Goal: Transaction & Acquisition: Purchase product/service

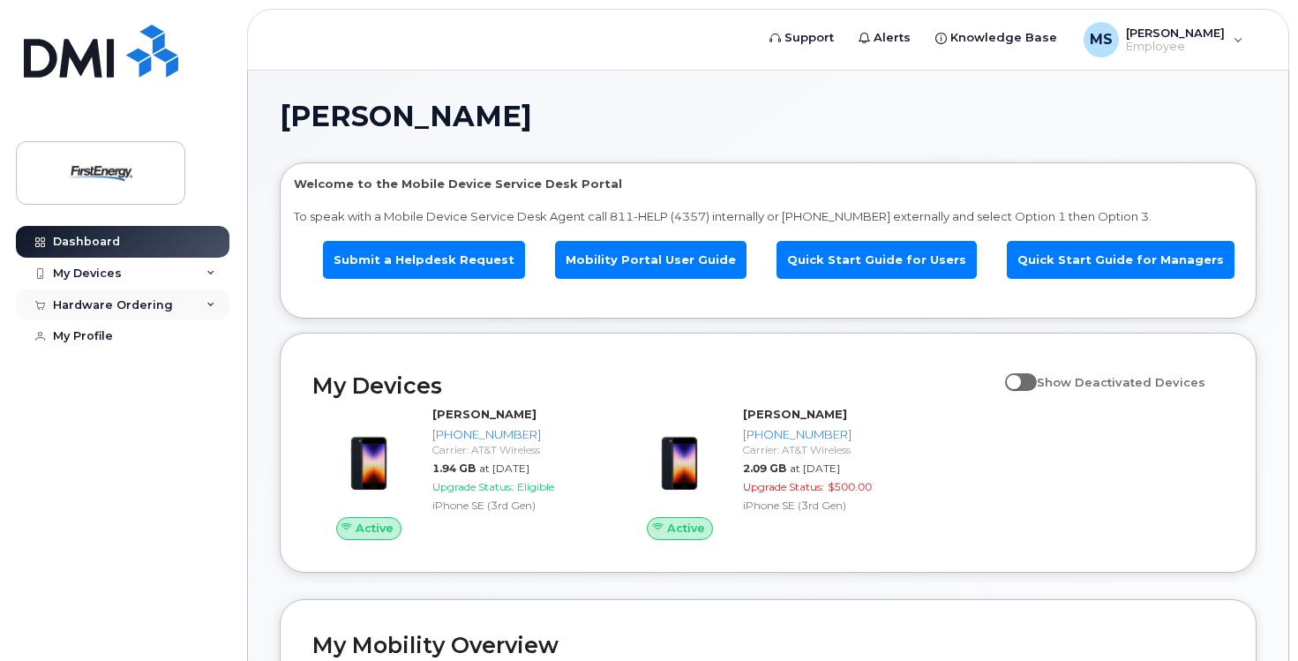
click at [204, 307] on div "Hardware Ordering" at bounding box center [123, 305] width 214 height 32
click at [110, 366] on div "New Order" at bounding box center [94, 371] width 67 height 16
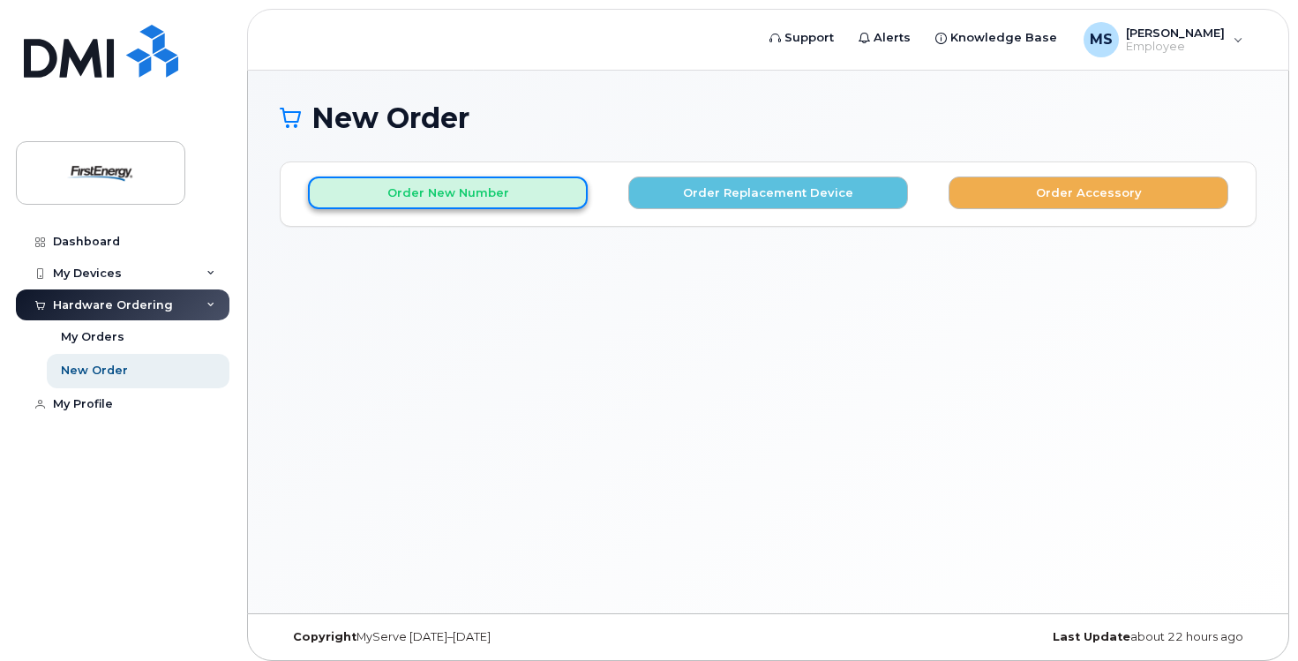
click at [402, 202] on button "Order New Number" at bounding box center [448, 192] width 280 height 33
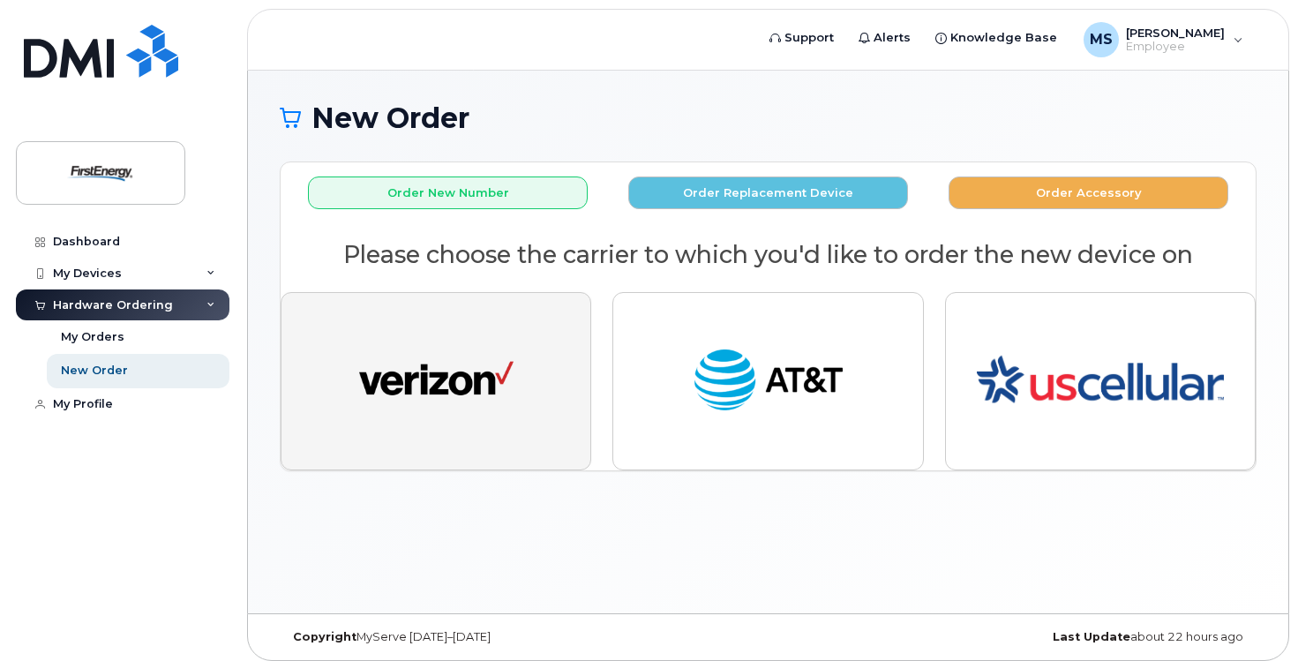
click at [552, 392] on button "button" at bounding box center [436, 381] width 311 height 178
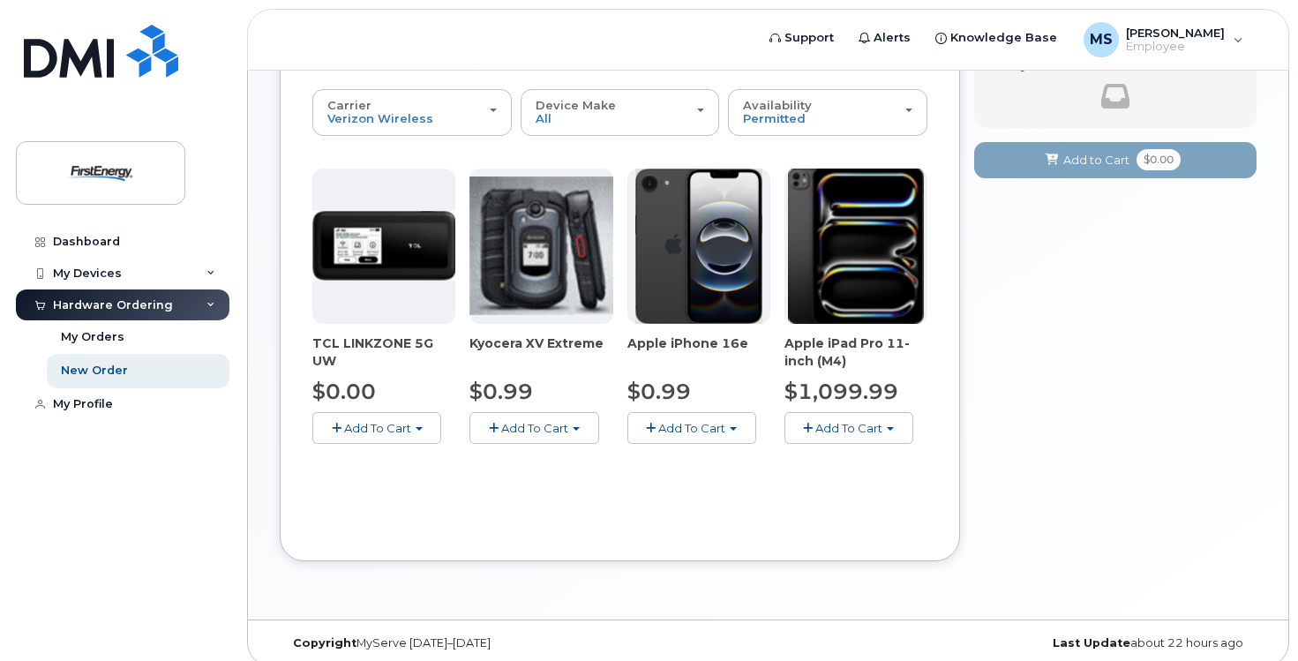
scroll to position [191, 0]
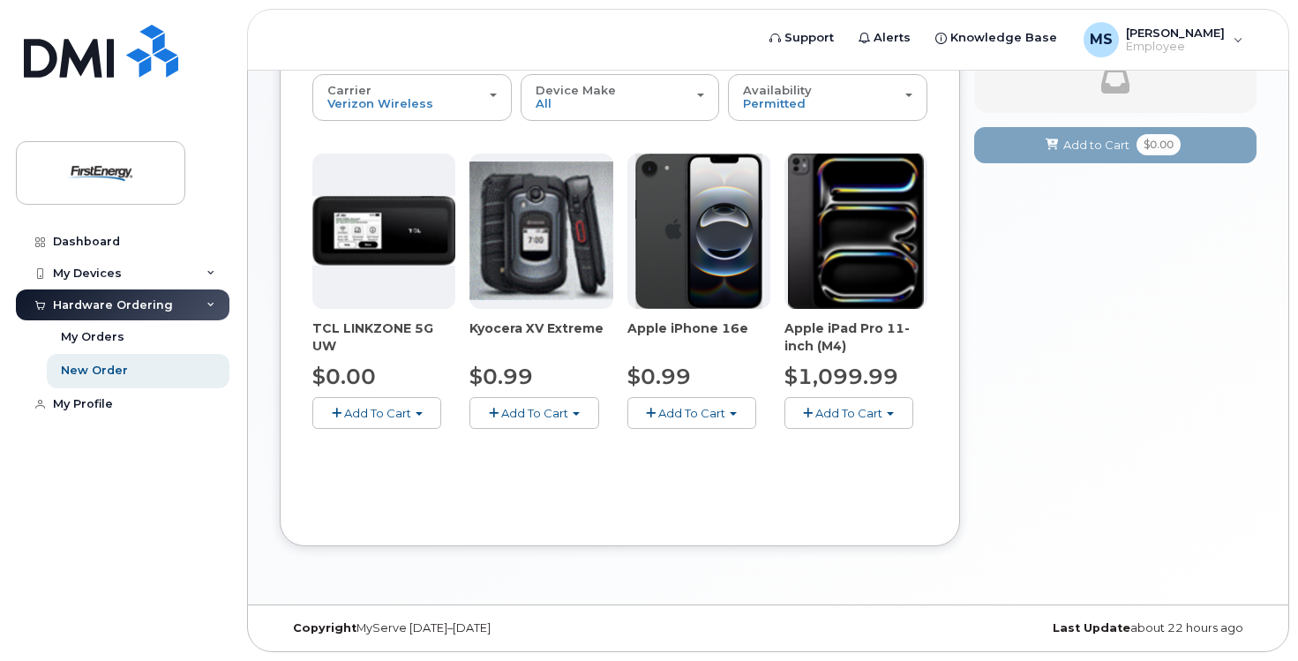
click at [696, 418] on span "Add To Cart" at bounding box center [691, 413] width 67 height 14
click at [704, 442] on link "$0.99 - 2 Year Activation" at bounding box center [720, 446] width 176 height 22
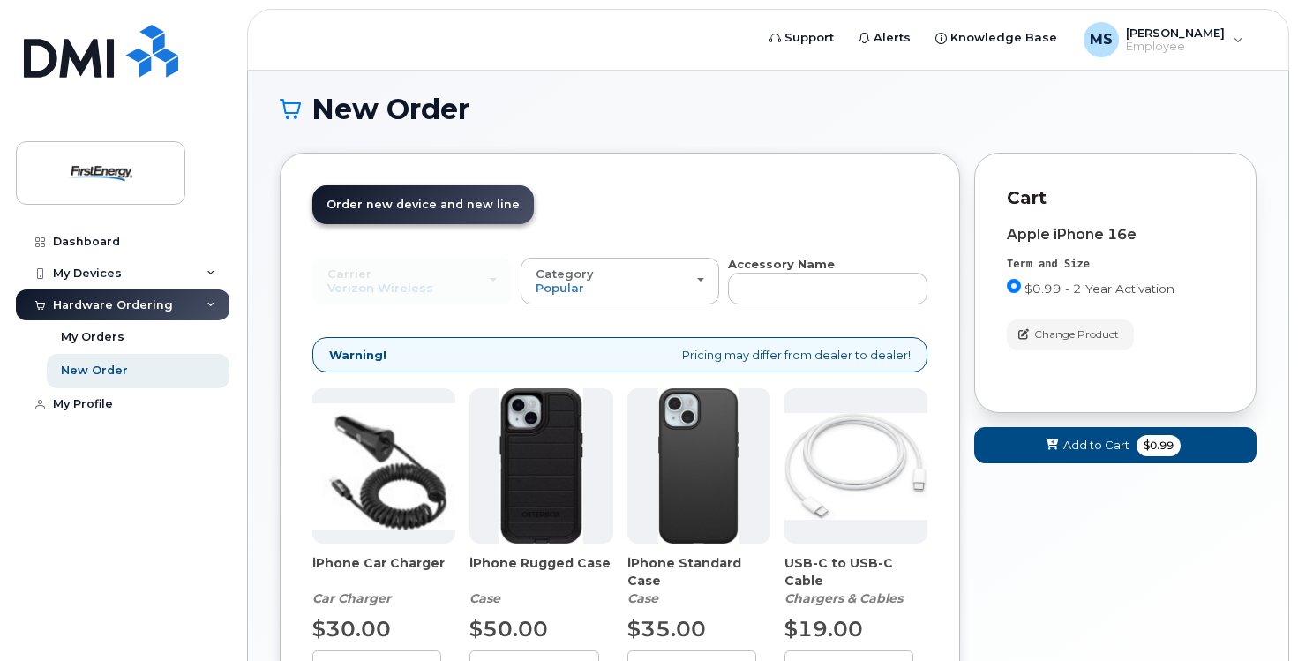
scroll to position [153, 0]
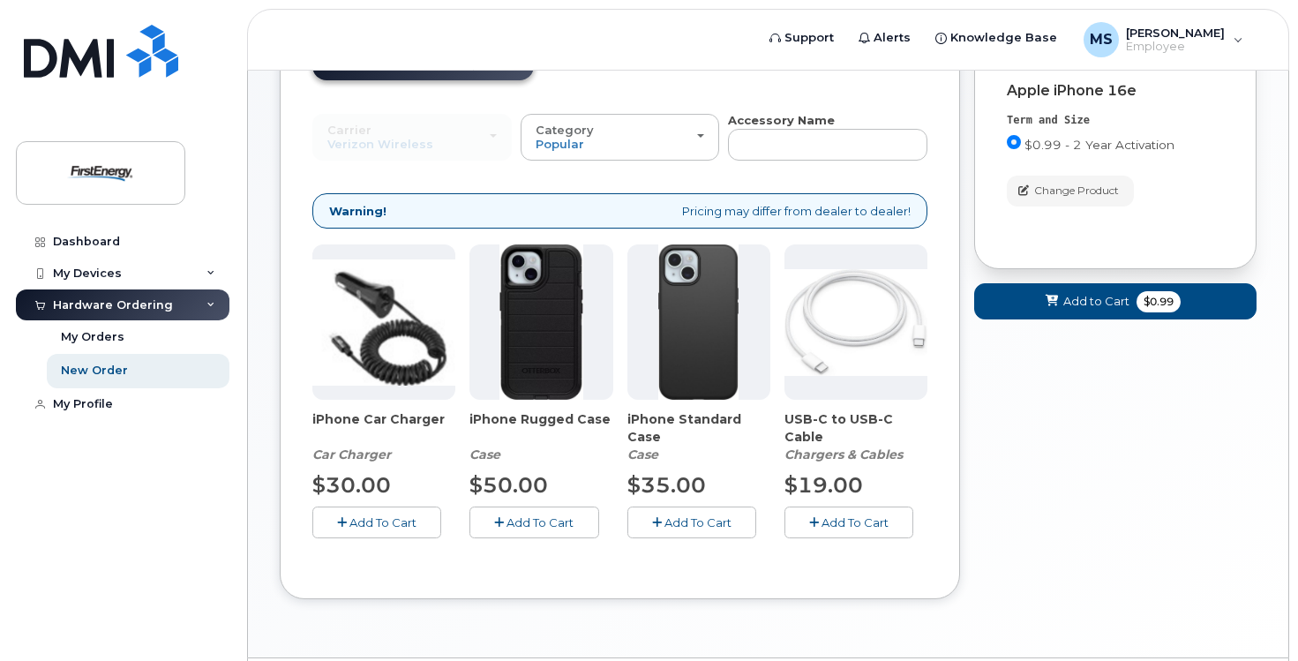
click at [740, 514] on button "Add To Cart" at bounding box center [691, 521] width 129 height 31
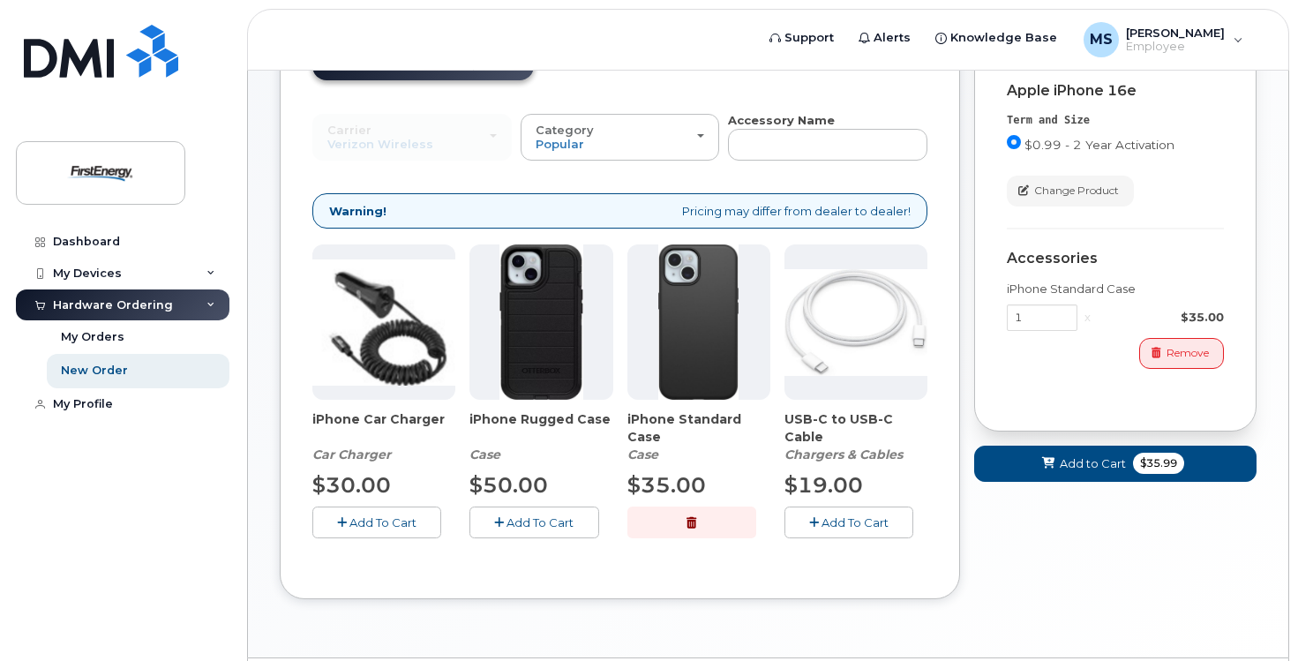
click at [724, 523] on button "button" at bounding box center [691, 521] width 129 height 31
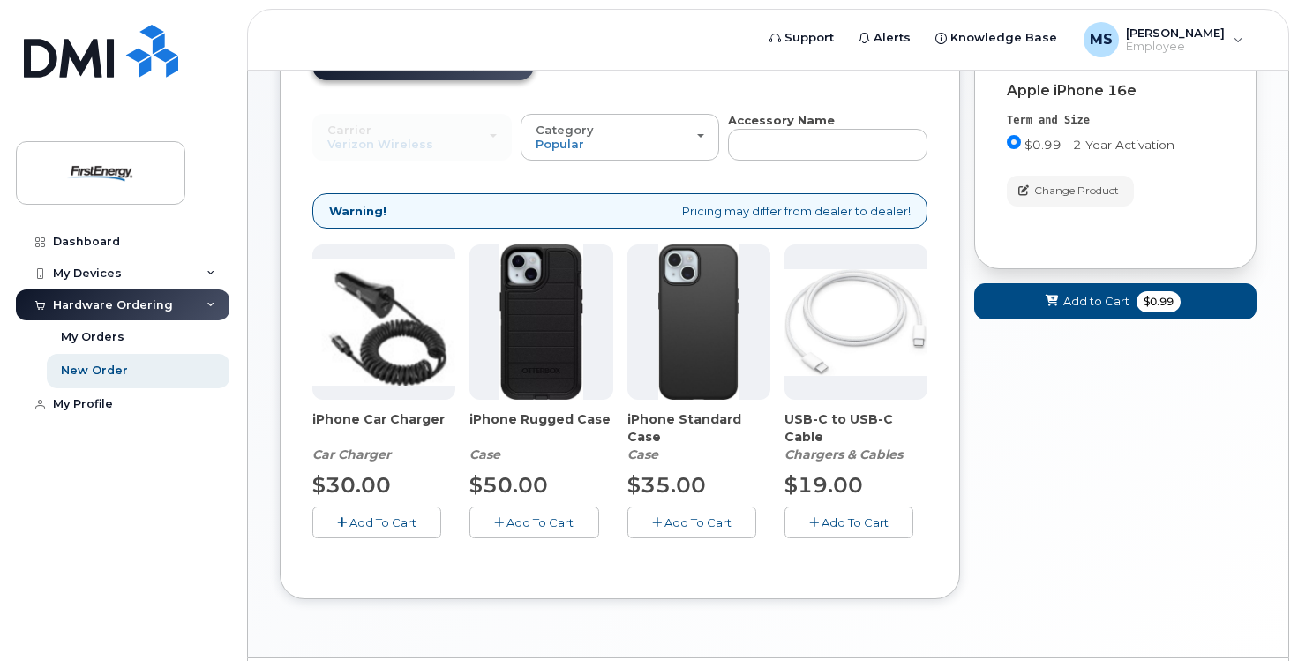
click at [724, 523] on span "Add To Cart" at bounding box center [697, 522] width 67 height 14
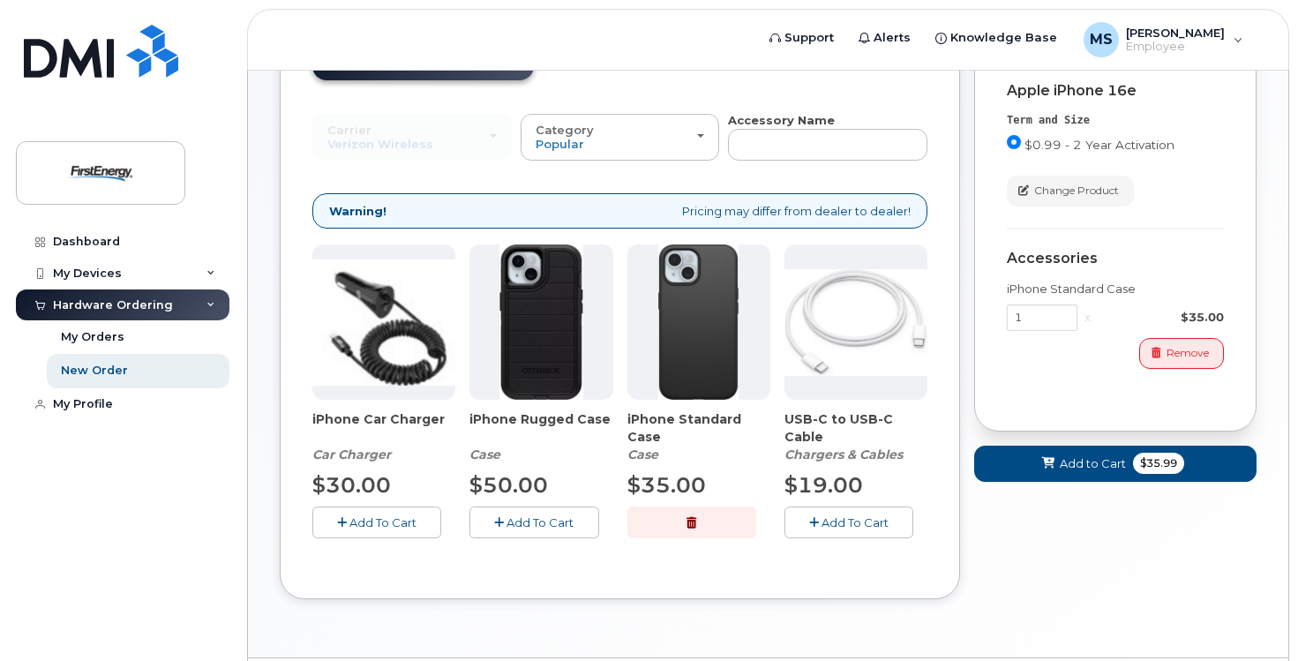
click at [838, 526] on span "Add To Cart" at bounding box center [854, 522] width 67 height 14
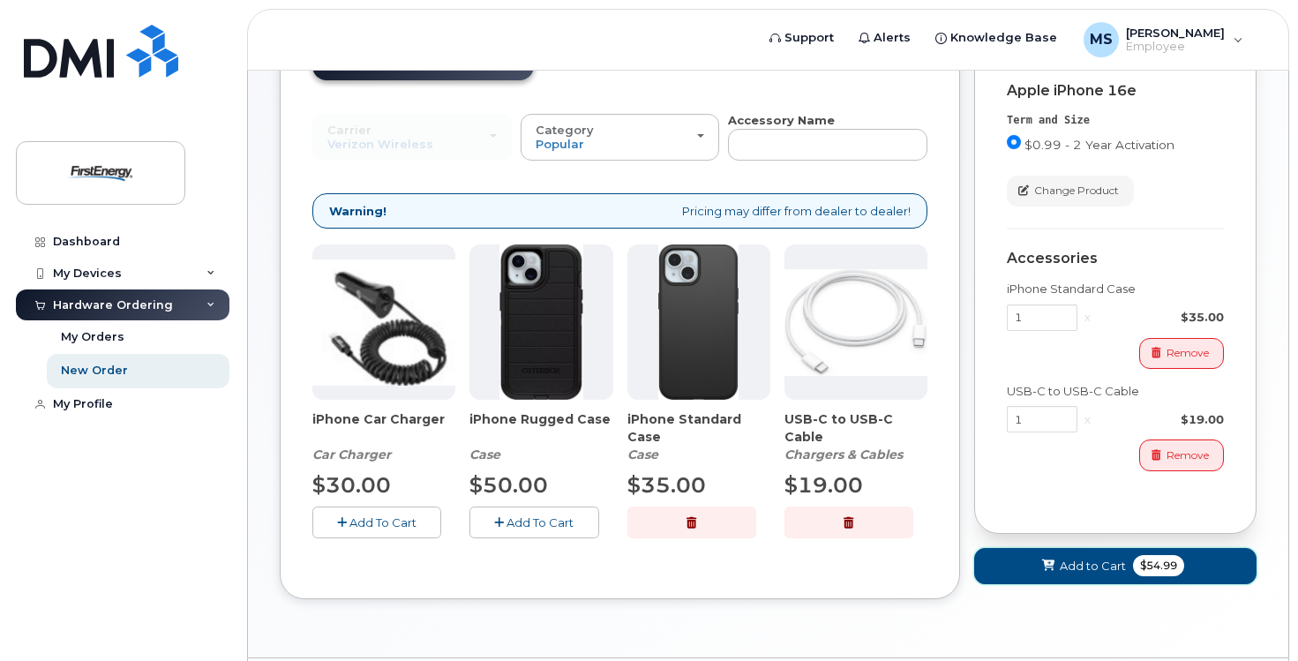
click at [1086, 571] on span "Add to Cart" at bounding box center [1093, 566] width 66 height 17
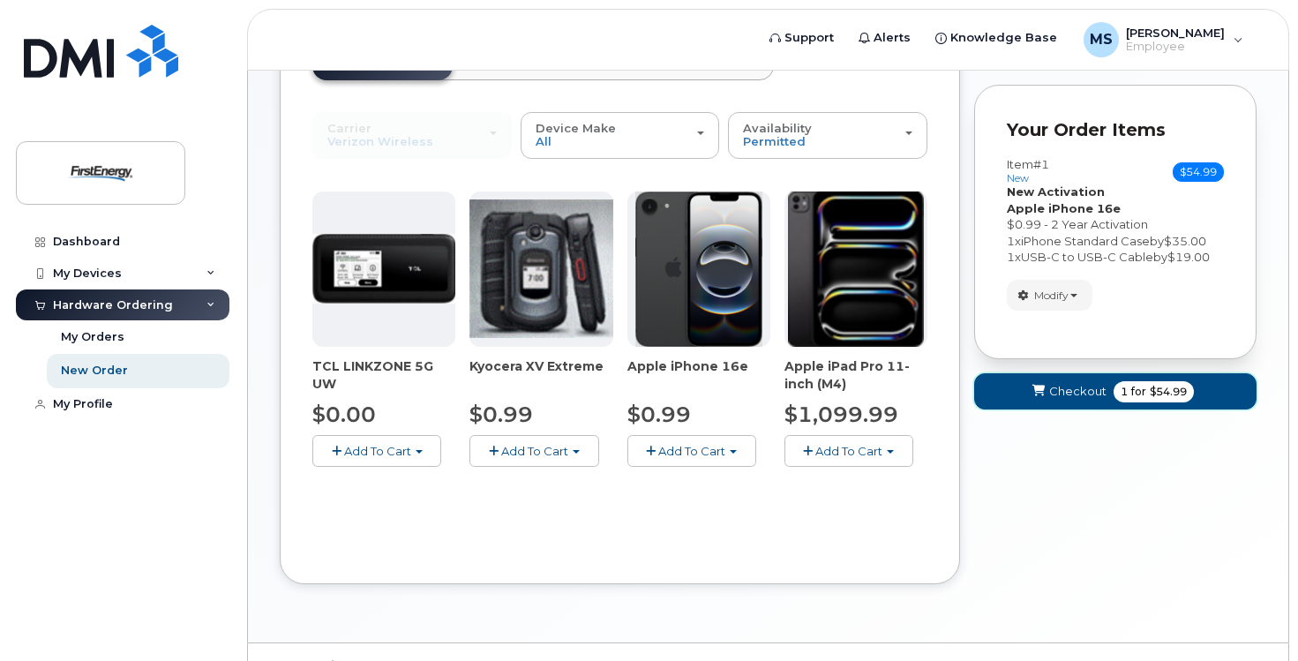
click at [1074, 394] on span "Checkout" at bounding box center [1077, 391] width 57 height 17
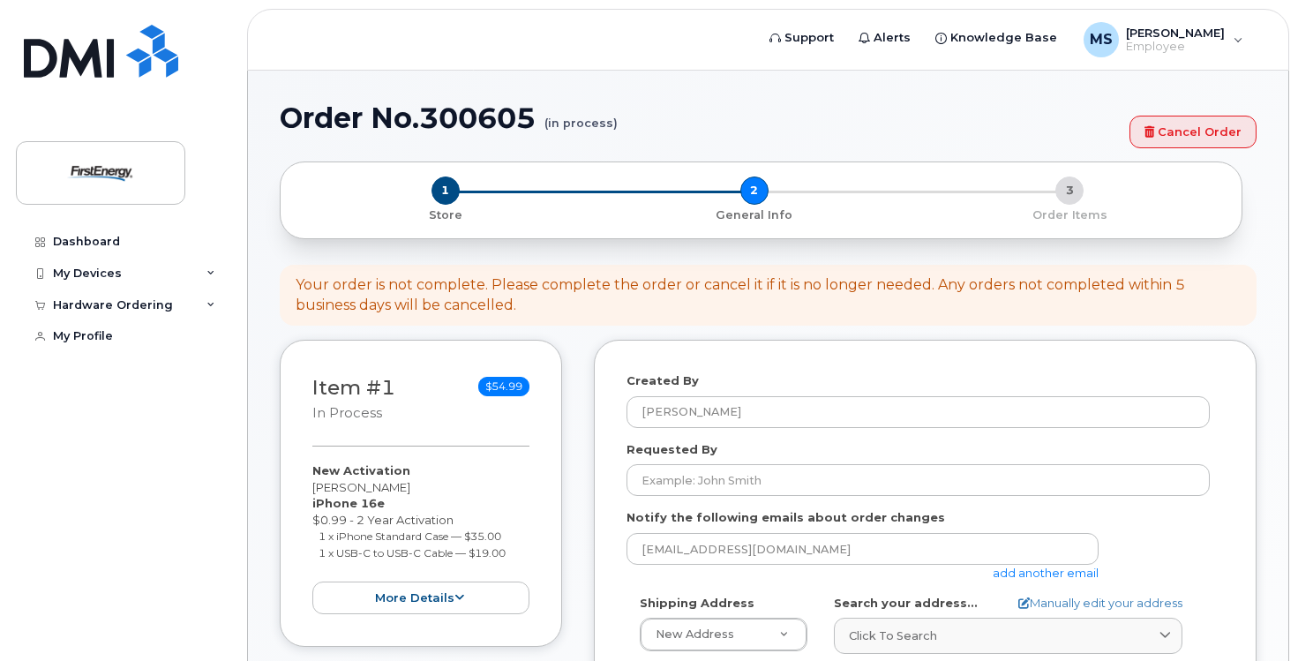
select select
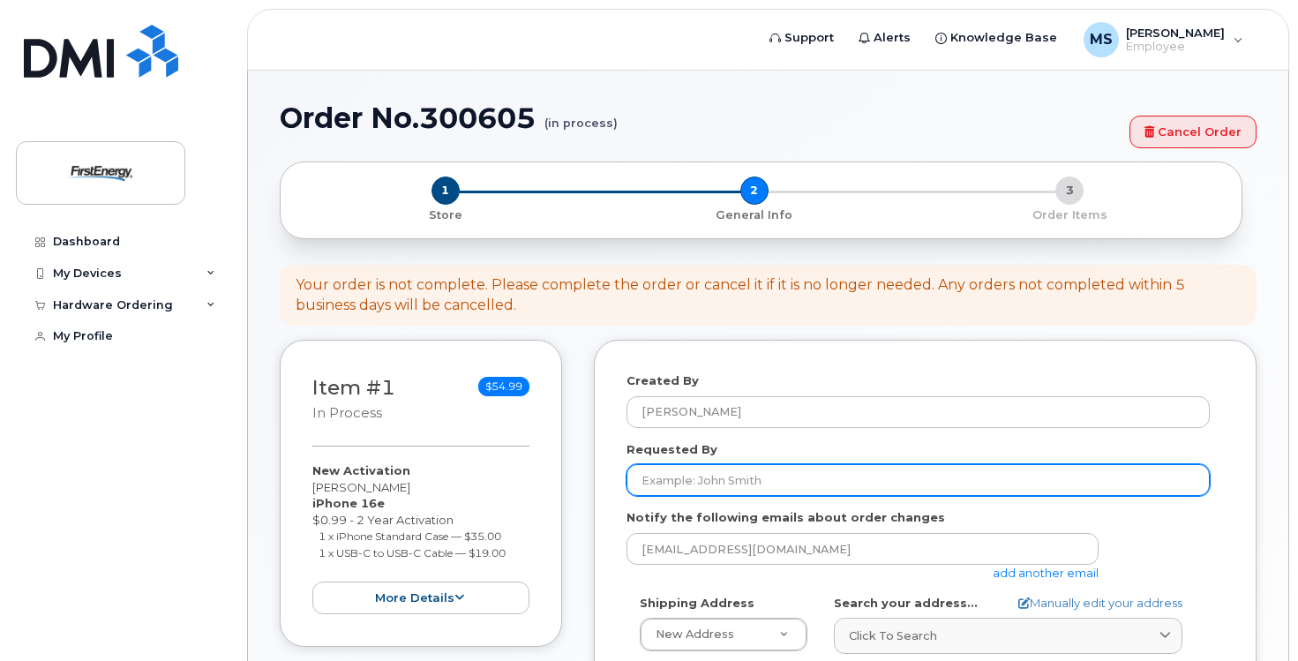
click at [846, 485] on input "Requested By" at bounding box center [917, 480] width 583 height 32
type input "tjamerson@firstenergycorp.com"
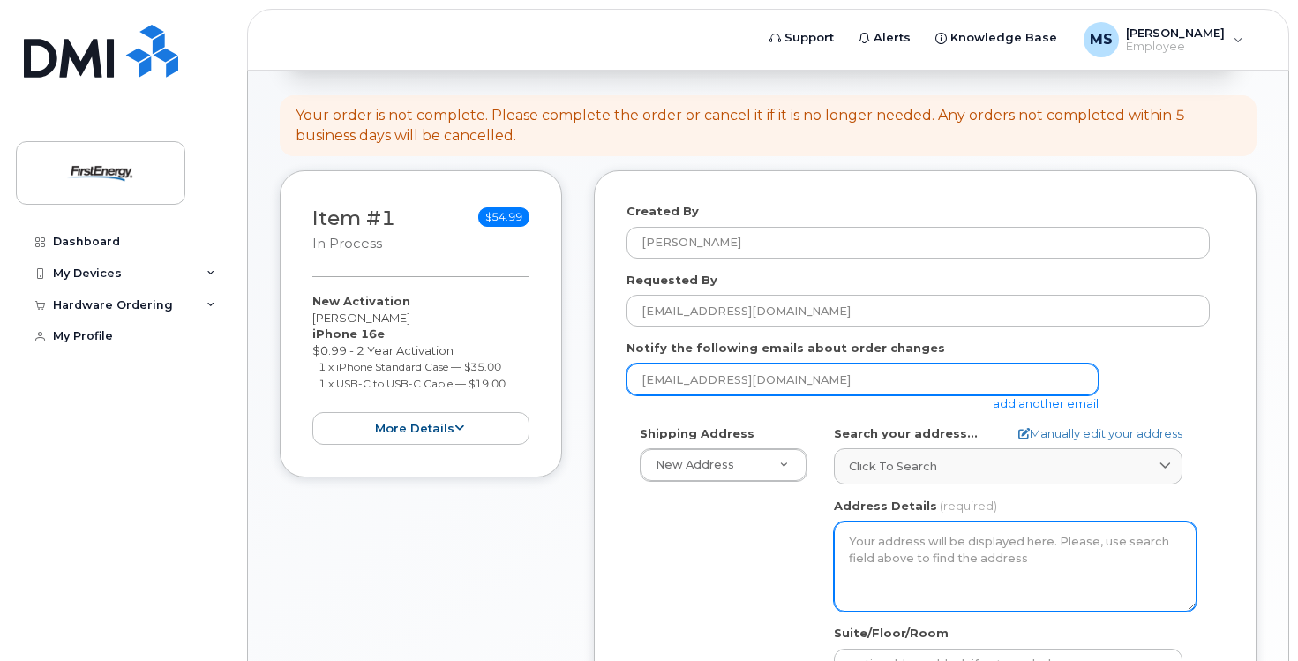
scroll to position [176, 0]
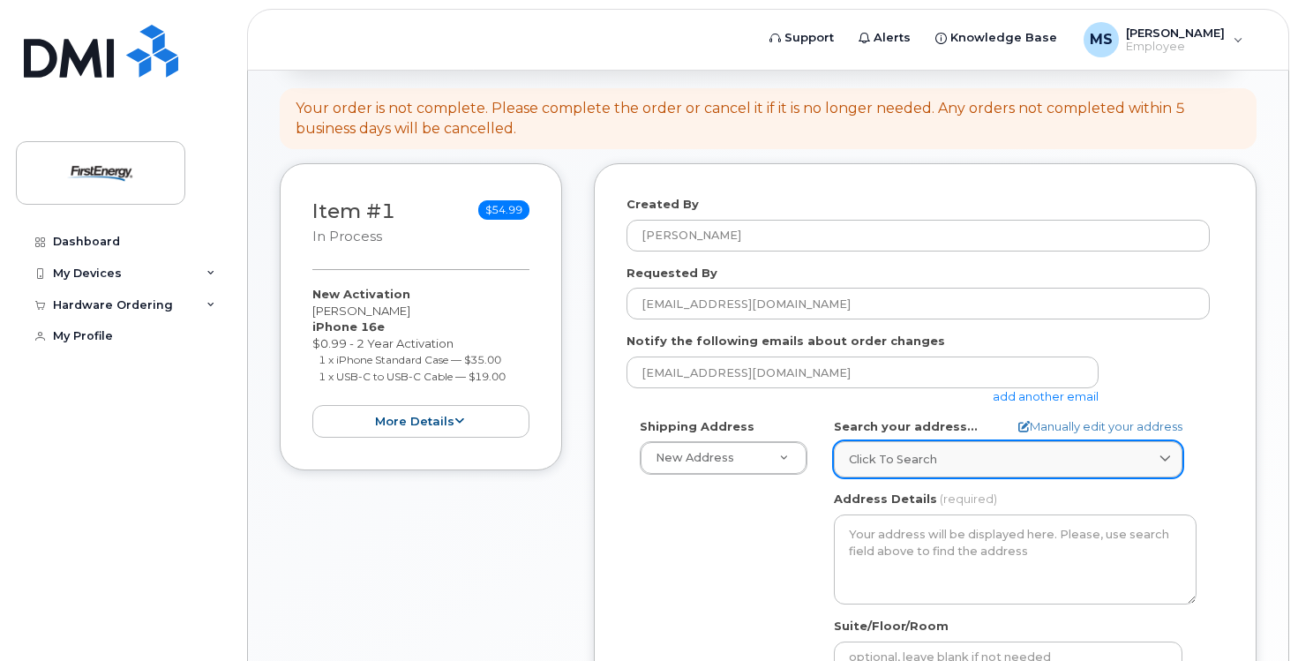
click at [948, 466] on link "Click to search" at bounding box center [1008, 459] width 349 height 36
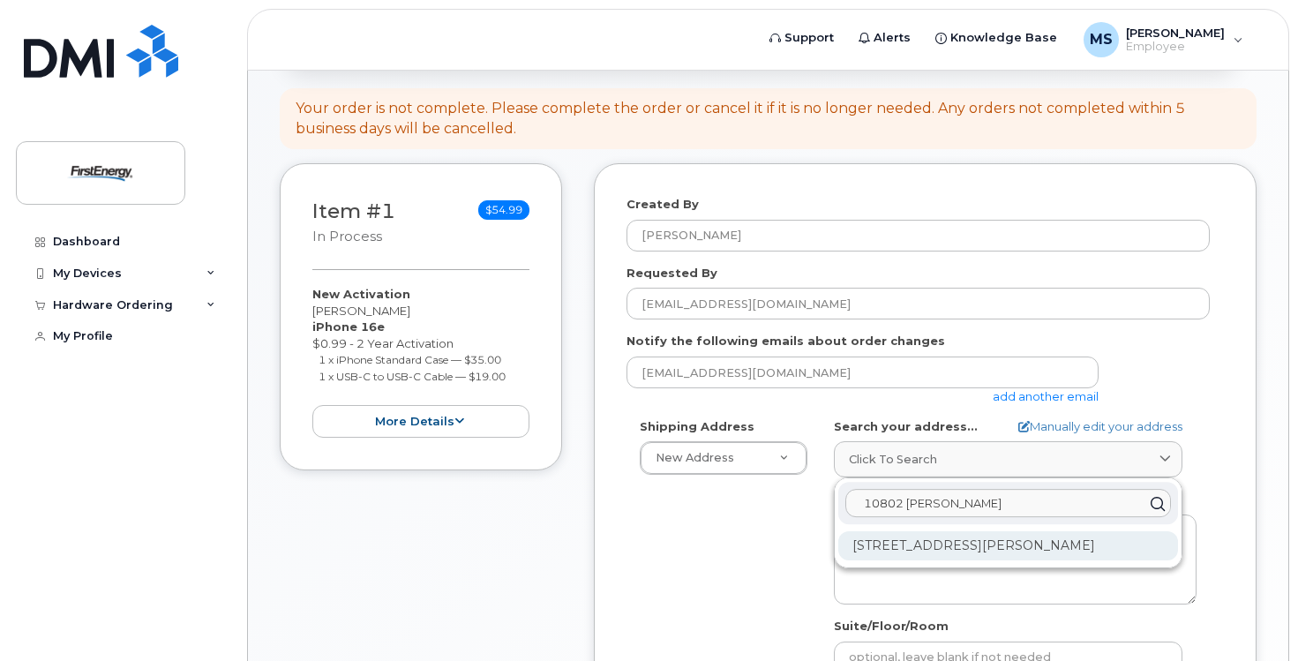
type input "10802 Bower"
click at [946, 544] on div "10802 Bower Ave Williamsport MD 21795-3016" at bounding box center [1008, 545] width 340 height 29
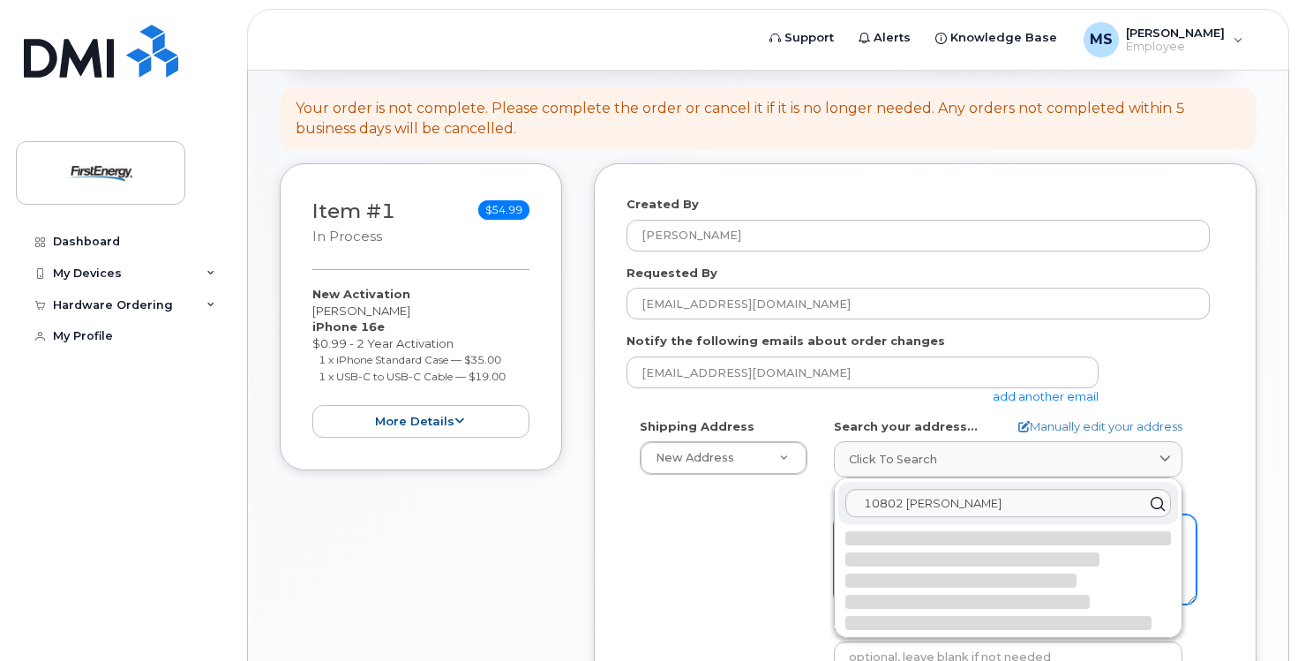
select select
type textarea "10802 Bower Ave WILLIAMSPORT MD 21795-3016 UNITED STATES"
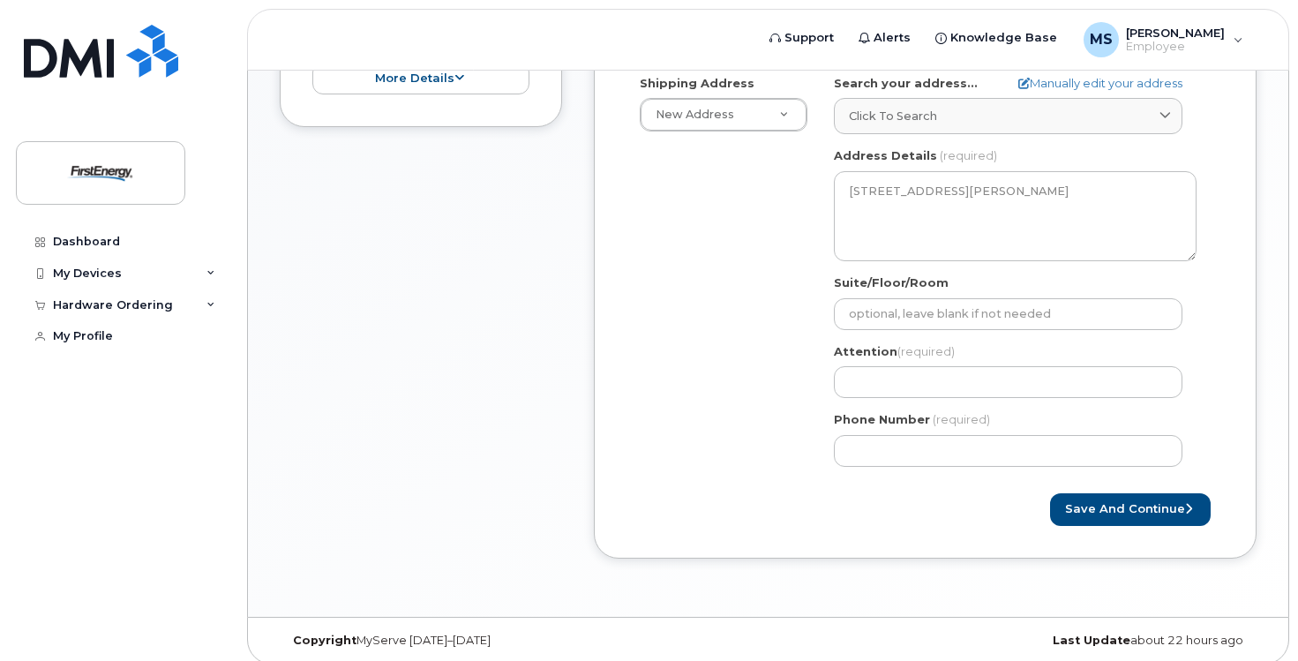
scroll to position [529, 0]
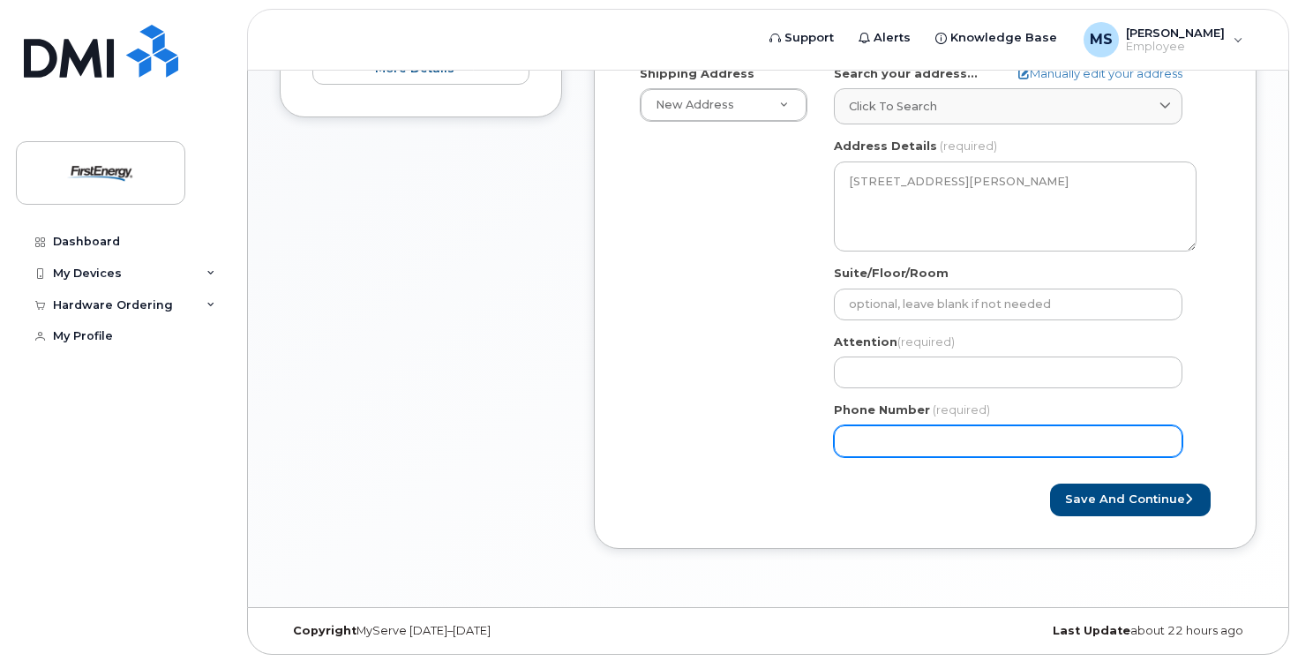
click at [966, 447] on input "Phone Number" at bounding box center [1008, 441] width 349 height 32
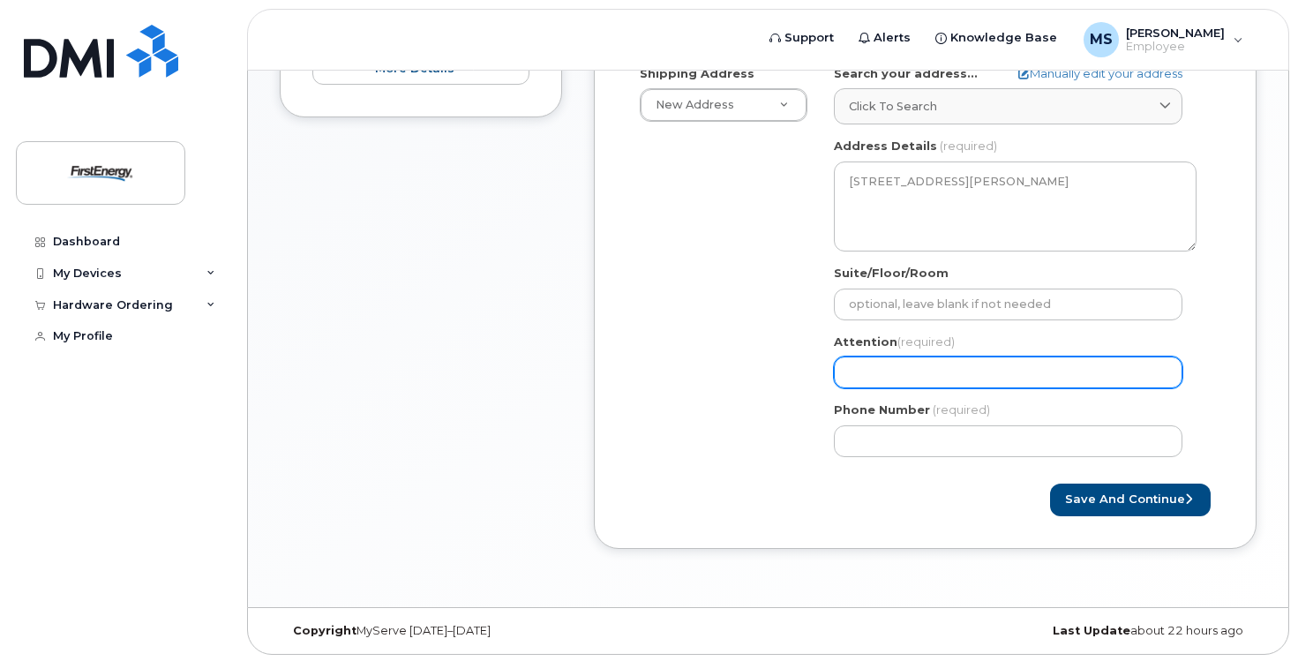
click at [944, 380] on input "Attention (required)" at bounding box center [1008, 372] width 349 height 32
select select
type input "T"
select select
type input "Ta"
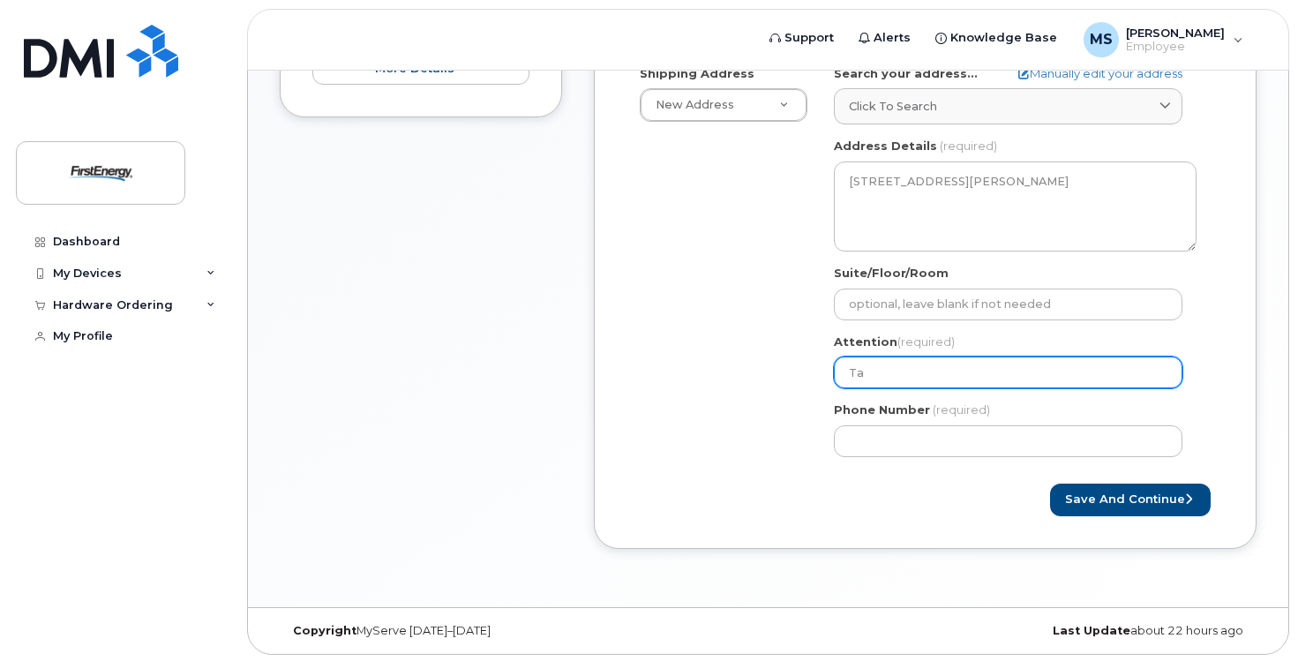
select select
type input "Tas"
select select
type input "Tash"
select select
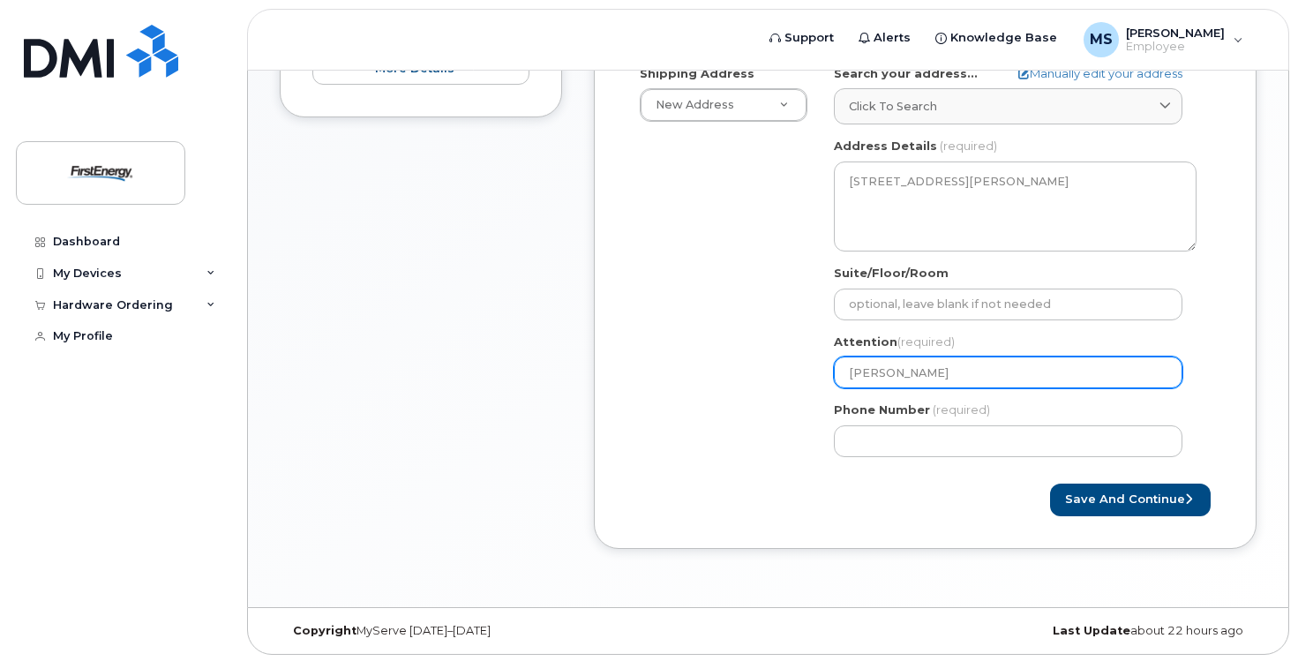
type input "Tasha"
select select
type input "Tasha J"
select select
type input "Tasha Ja"
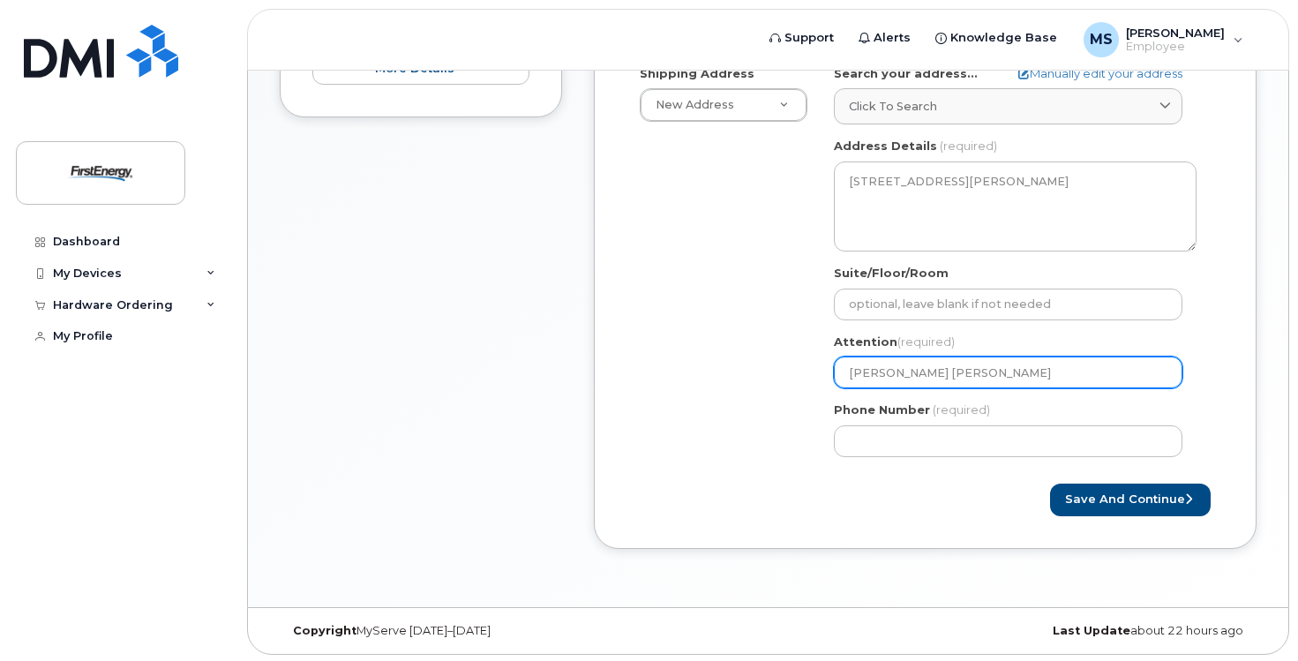
select select
type input "Tasha Jam"
select select
type input "Tasha Jame"
select select
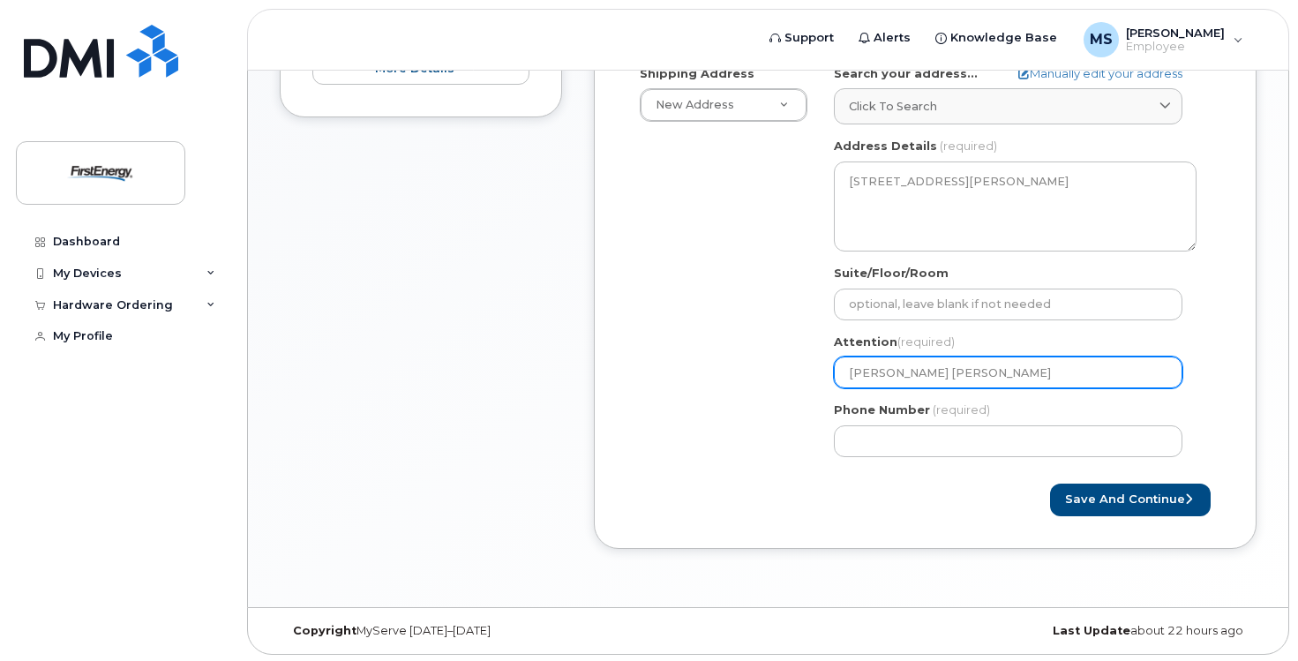
type input "Tasha Jamer"
select select
type input "Tasha Jamers"
select select
type input "Tasha Jamerso"
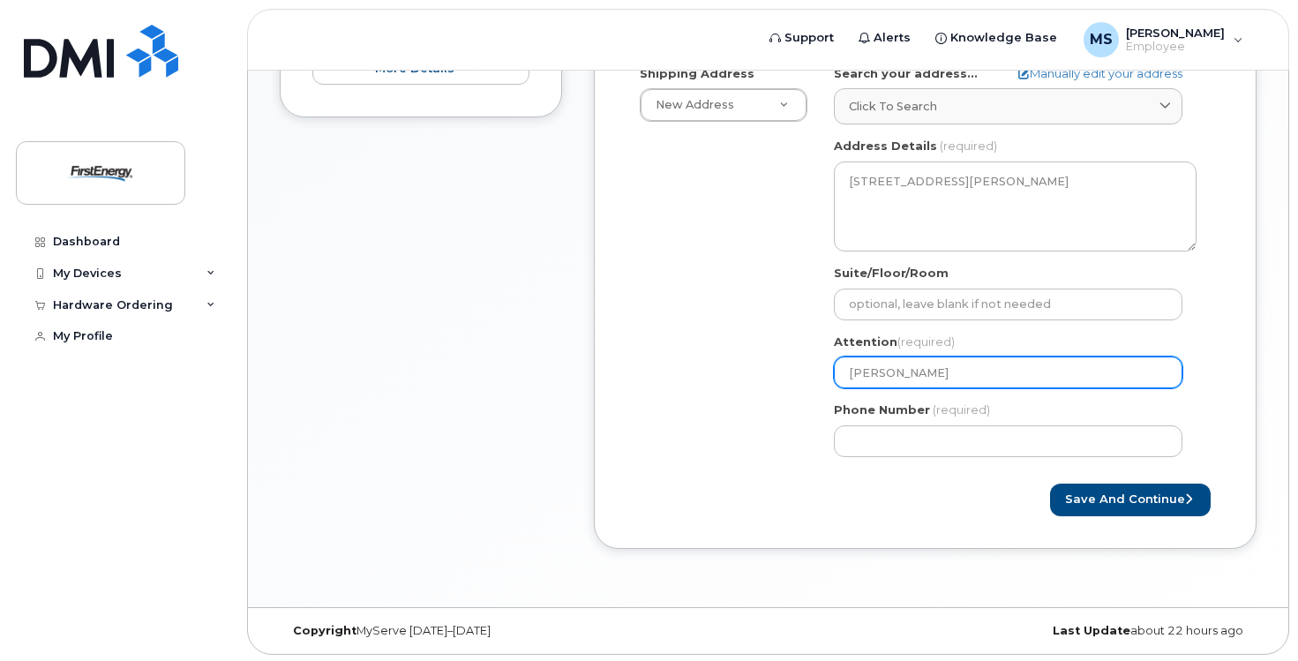
select select
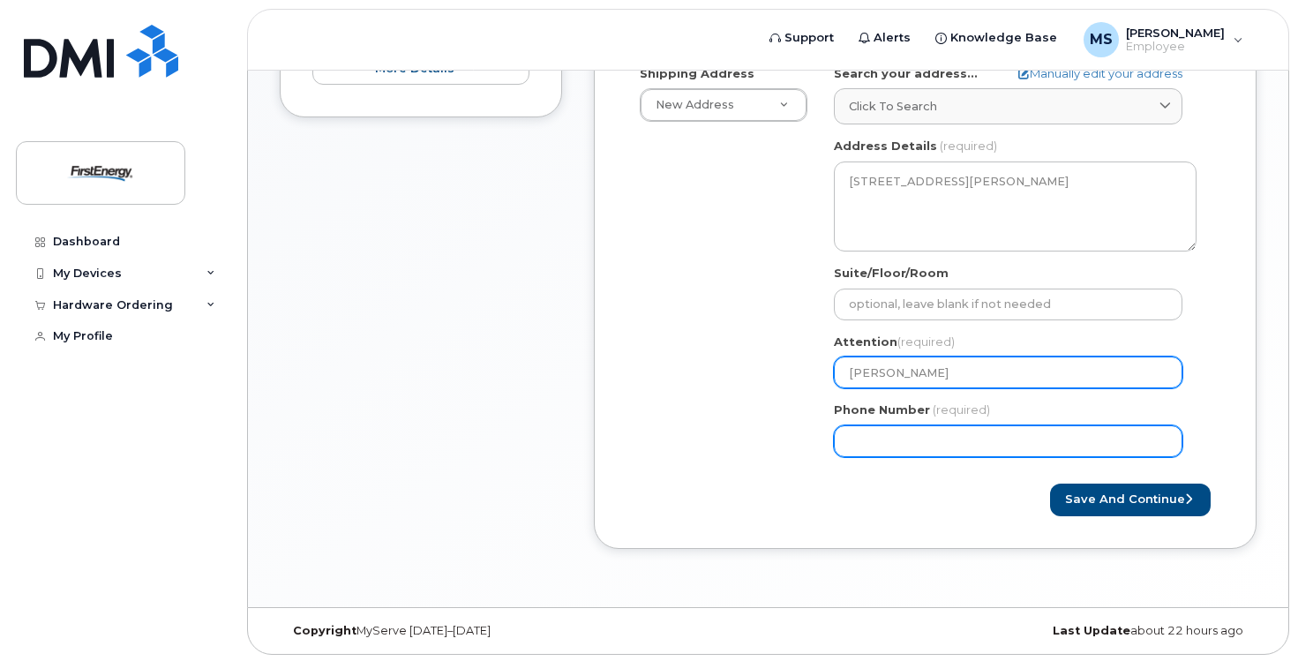
type input "Tasha Jamerson"
click at [933, 434] on input "Phone Number" at bounding box center [1008, 441] width 349 height 32
type input "304502390"
select select
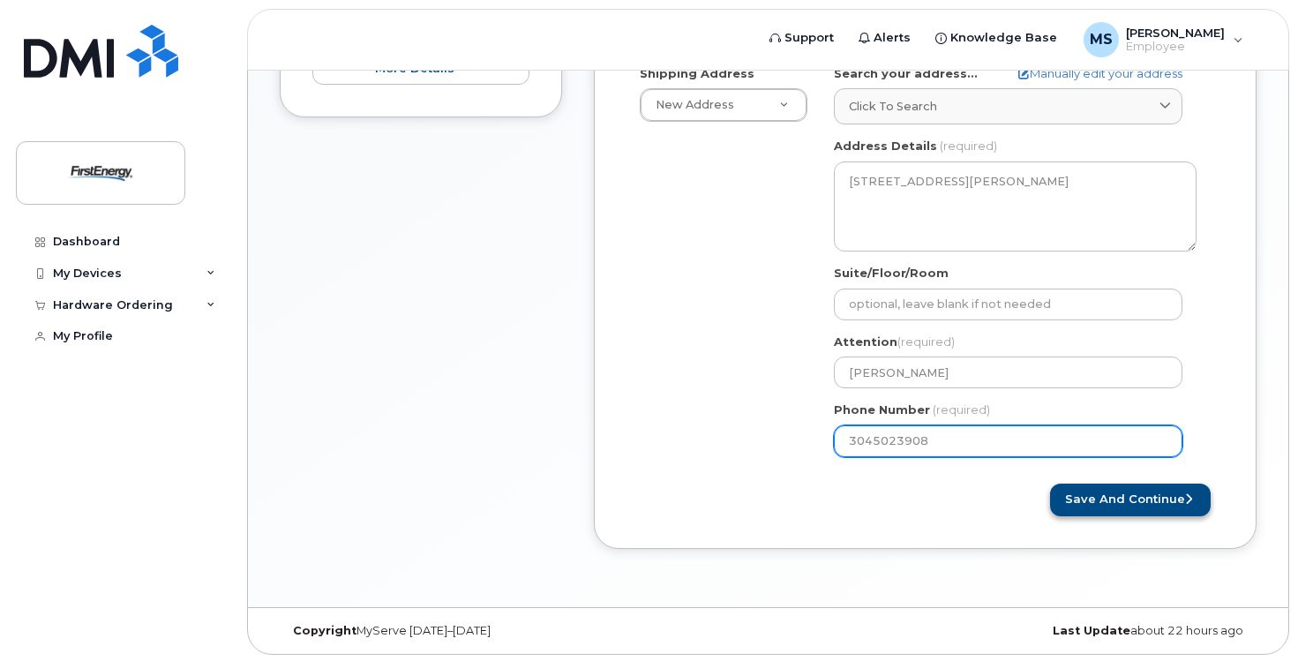
type input "3045023908"
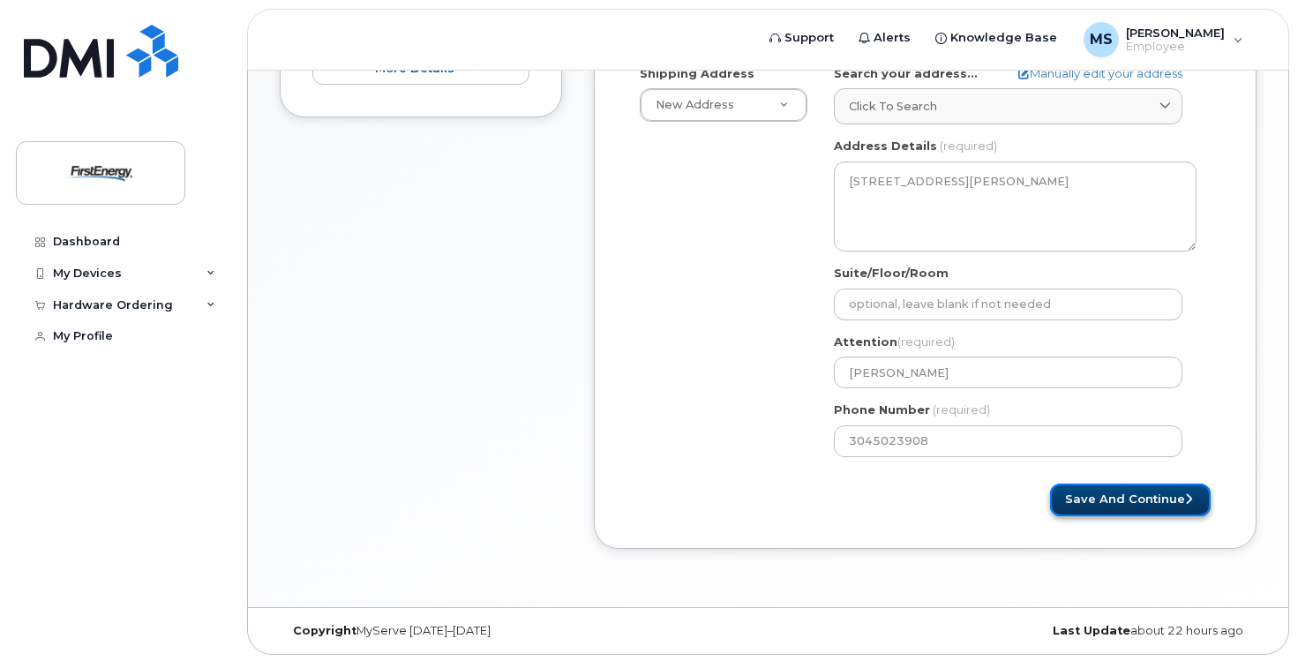
click at [1109, 496] on button "Save and Continue" at bounding box center [1130, 500] width 161 height 33
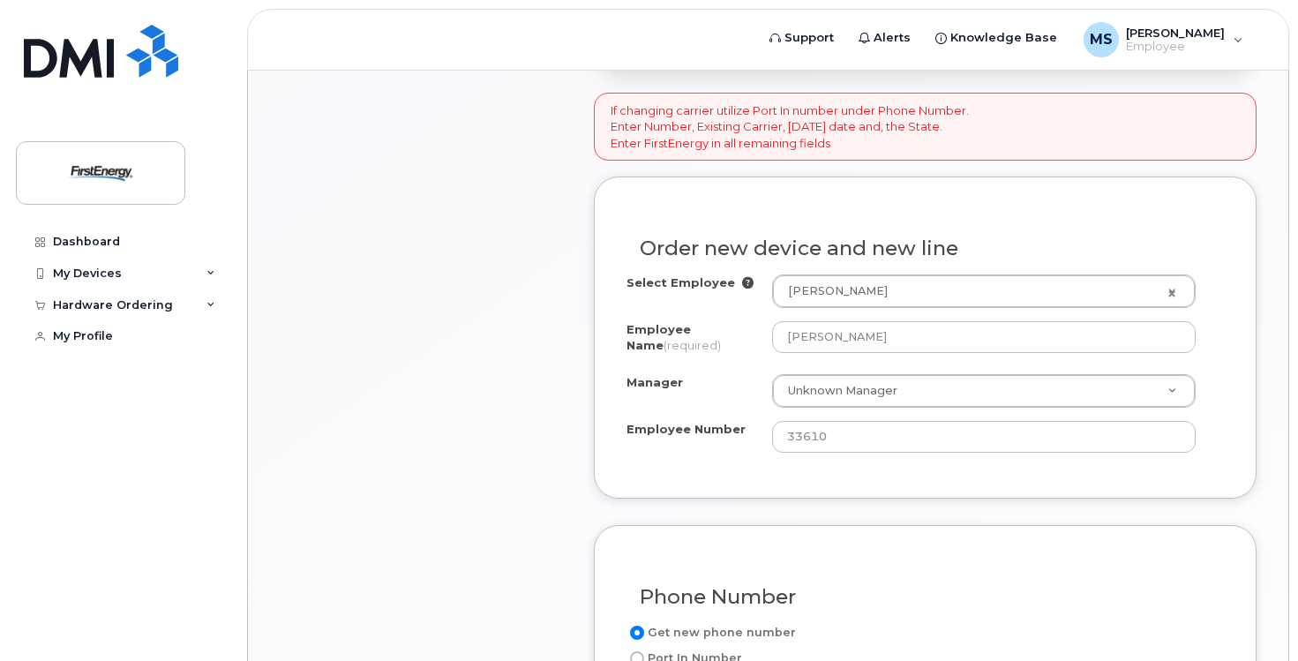
scroll to position [618, 0]
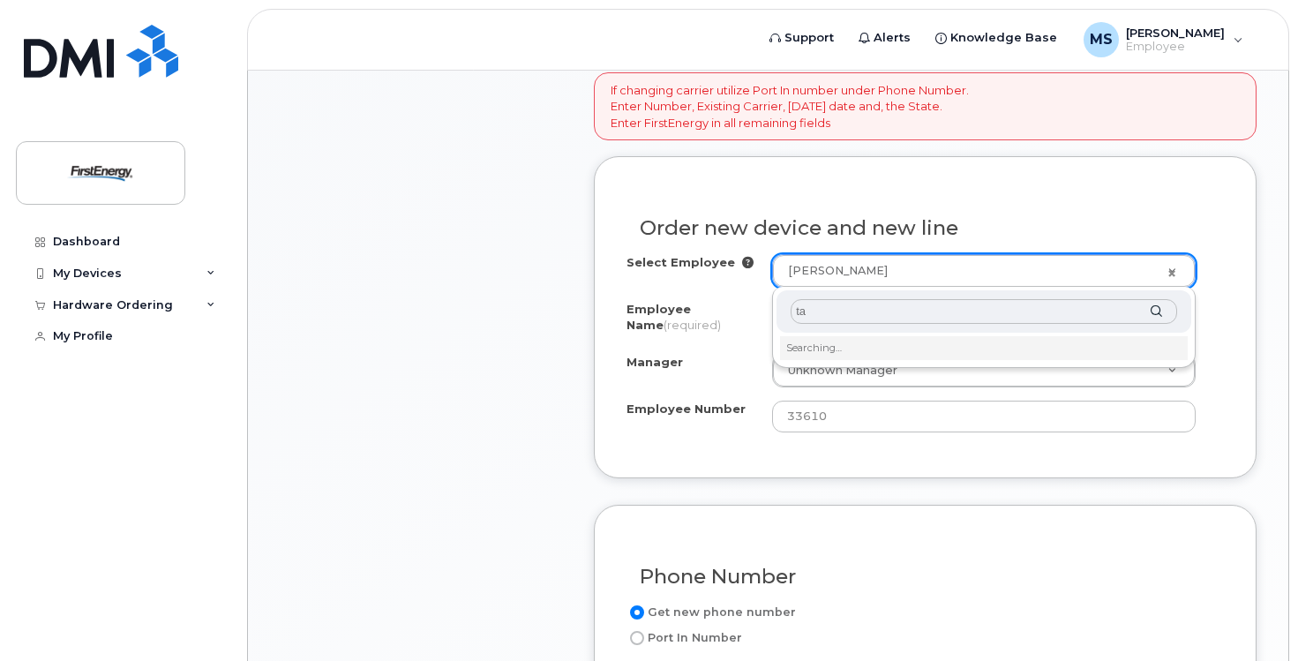
type input "t"
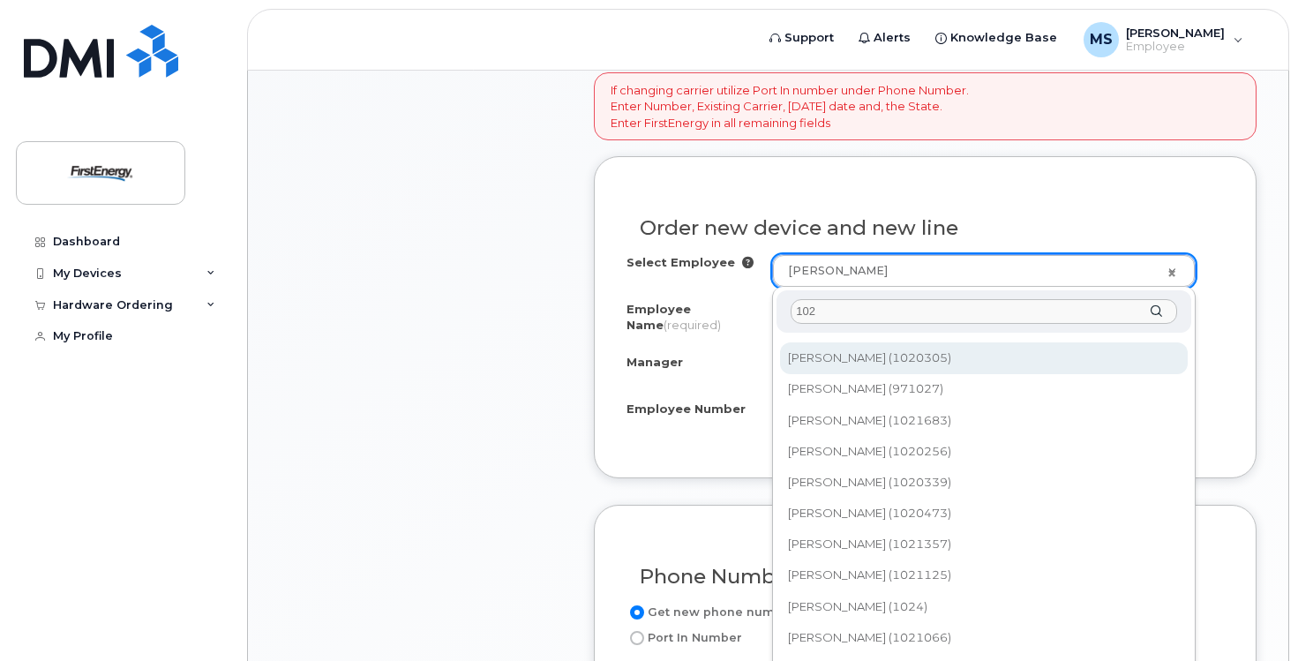
scroll to position [2641, 0]
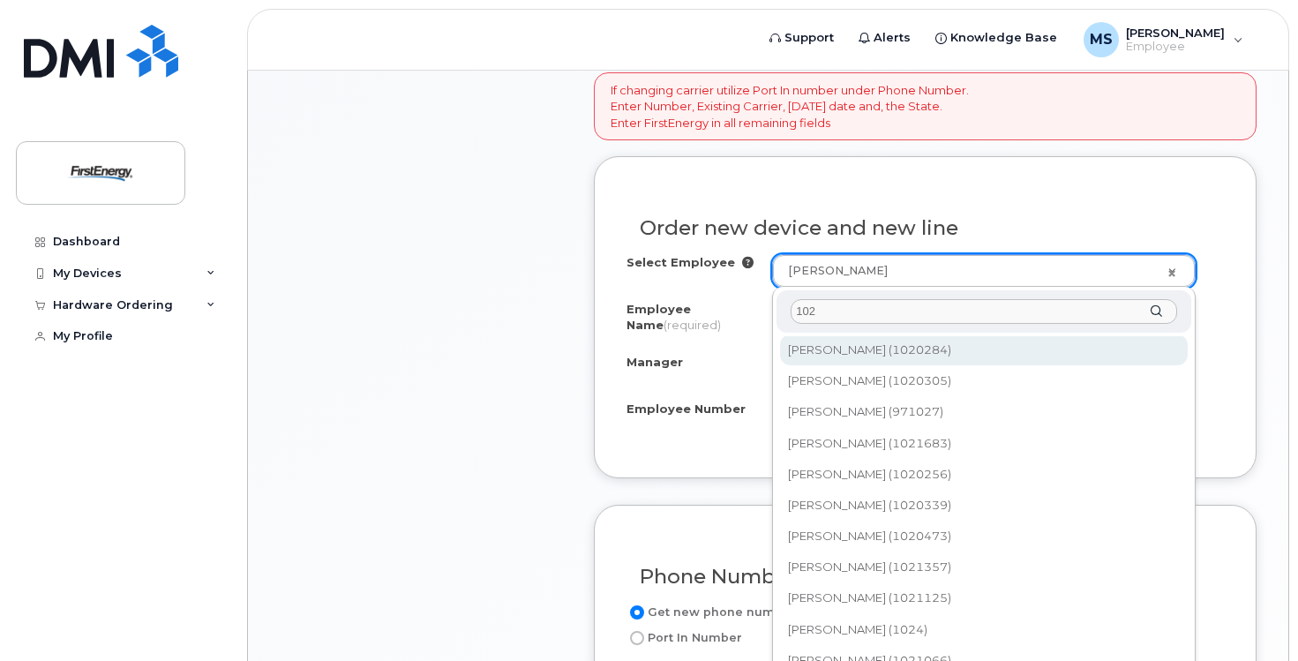
click at [852, 315] on input "102" at bounding box center [984, 312] width 386 height 26
type input "1022349"
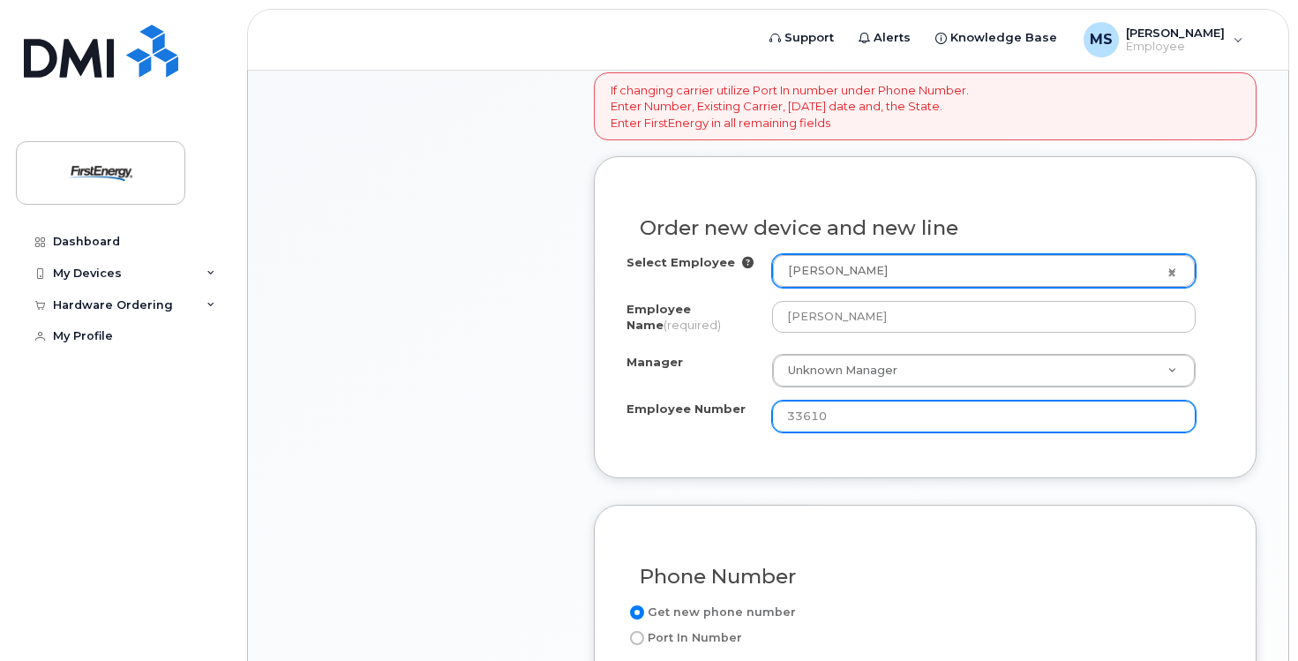
drag, startPoint x: 895, startPoint y: 409, endPoint x: 731, endPoint y: 401, distance: 163.5
click at [734, 401] on div "Employee Number 33610" at bounding box center [924, 417] width 597 height 32
type input "1022349"
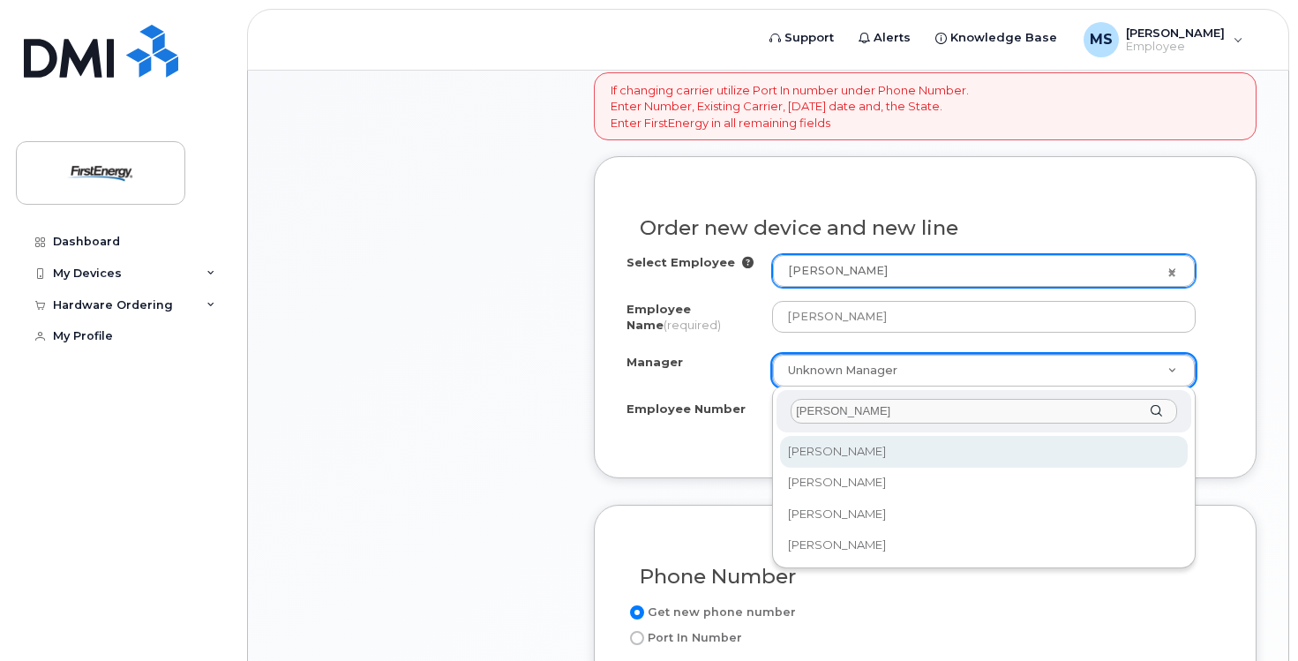
type input "myers"
select select "2077017"
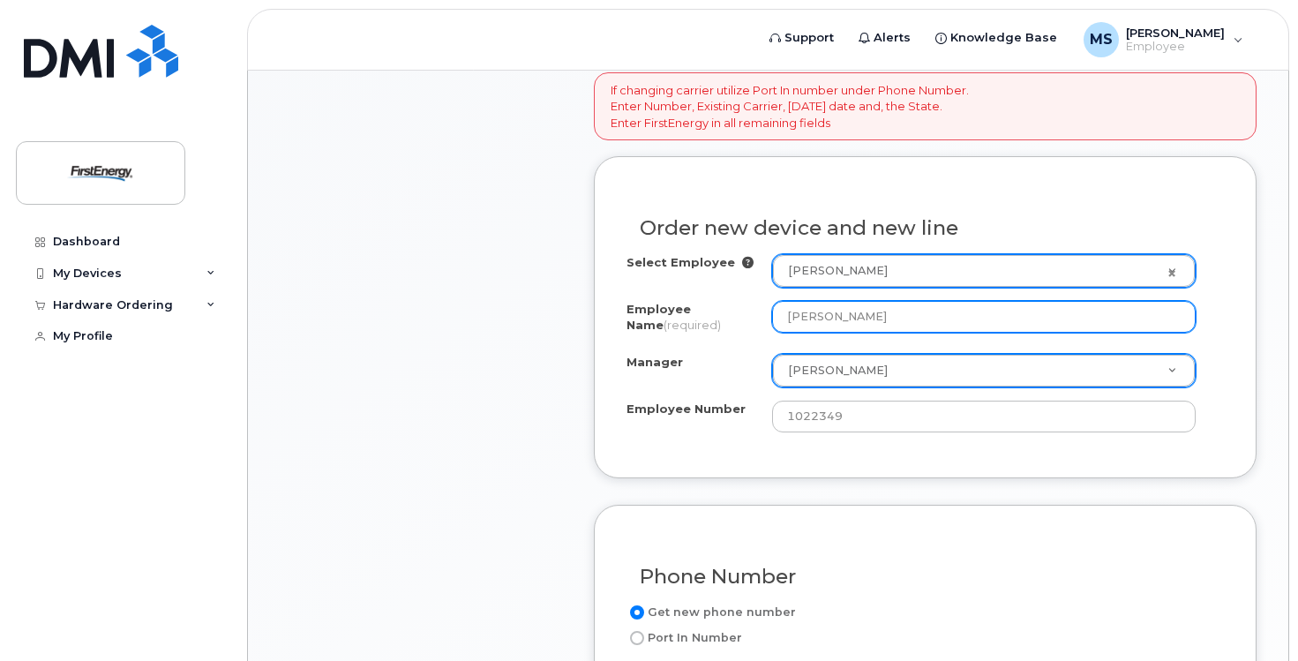
drag, startPoint x: 931, startPoint y: 321, endPoint x: 656, endPoint y: 238, distance: 286.7
click at [666, 249] on div "Order new device and new line Select Employee Stephanie A Mezzapelle 2066774 Em…" at bounding box center [925, 316] width 663 height 321
type input "Tasha Jamerson"
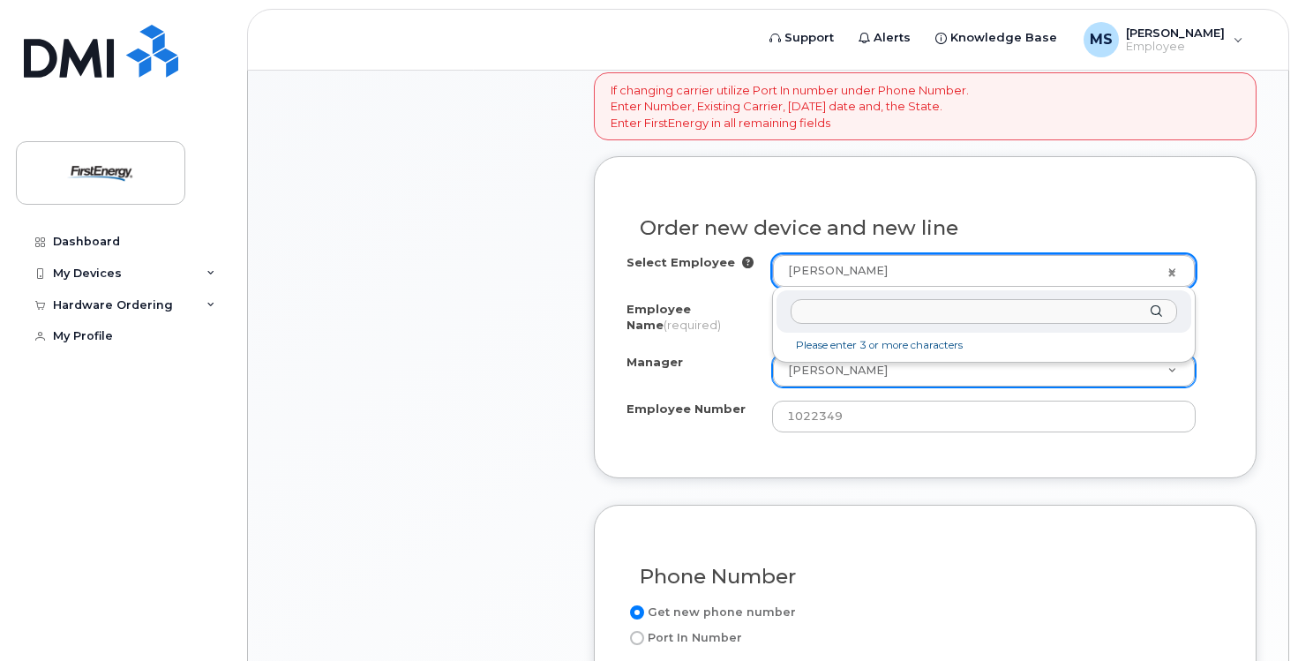
type input "t"
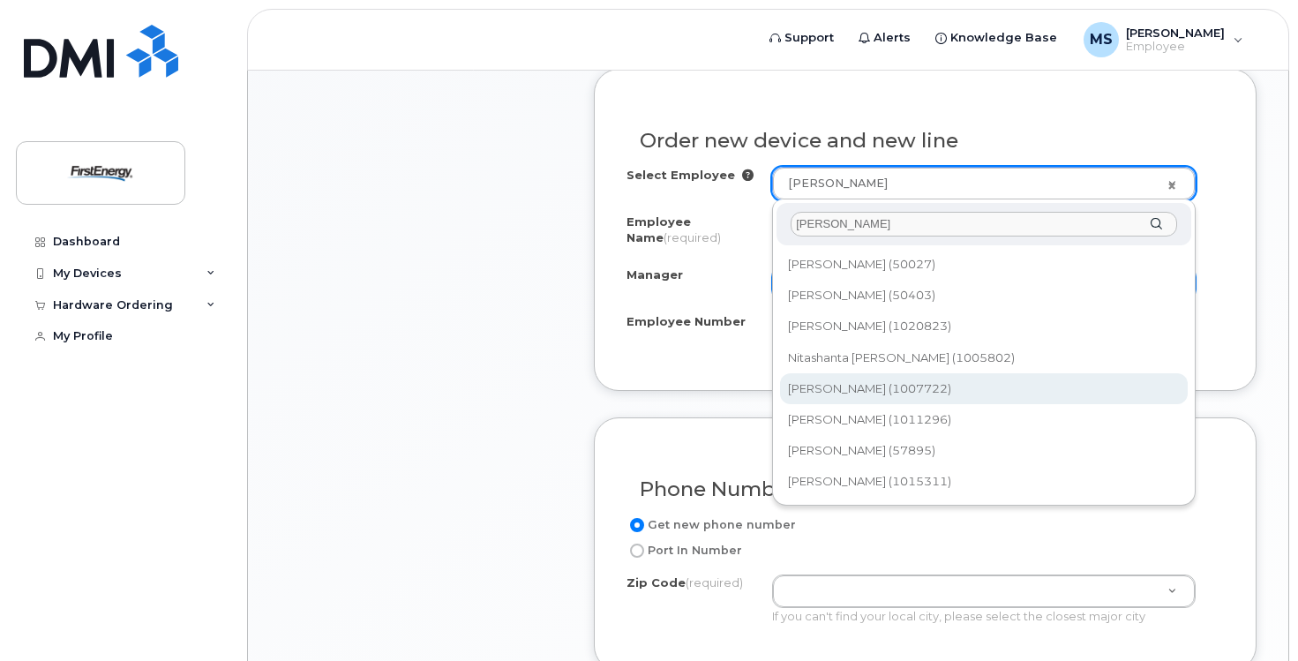
scroll to position [706, 0]
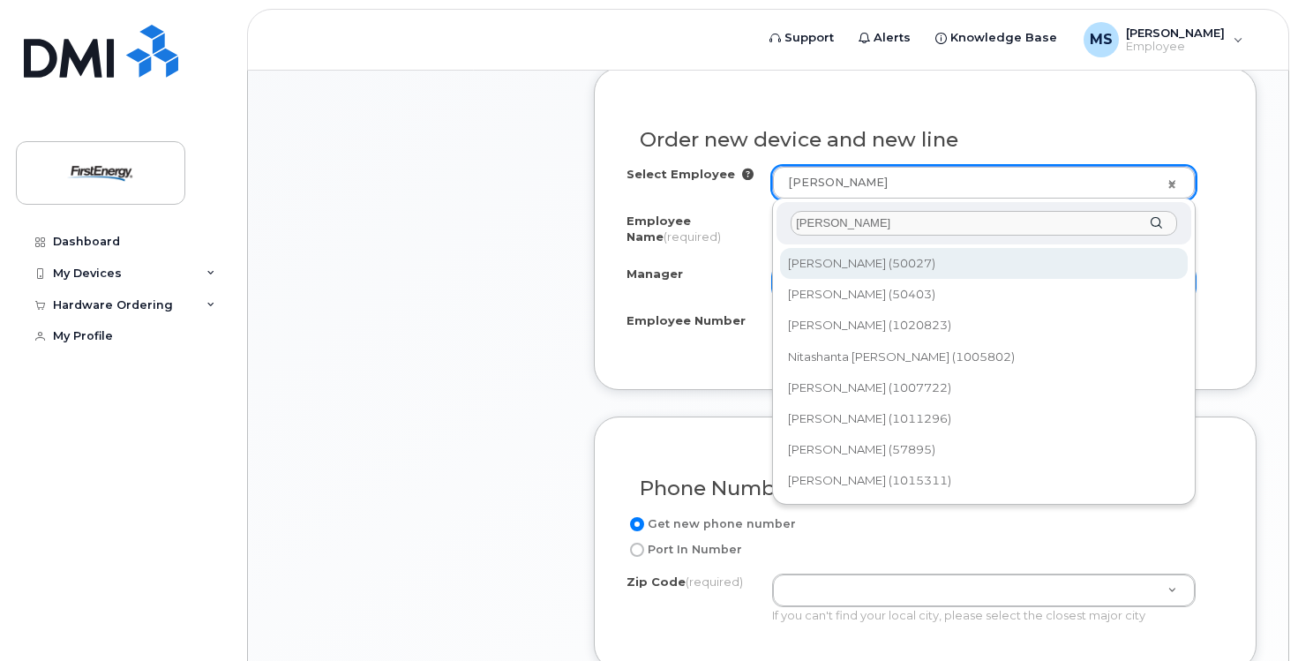
drag, startPoint x: 858, startPoint y: 225, endPoint x: 686, endPoint y: 205, distance: 174.1
click at [686, 205] on body "Support Alerts Knowledge Base MS Mezzapelle, Stephanie A Employee English Franç…" at bounding box center [649, 261] width 1298 height 1934
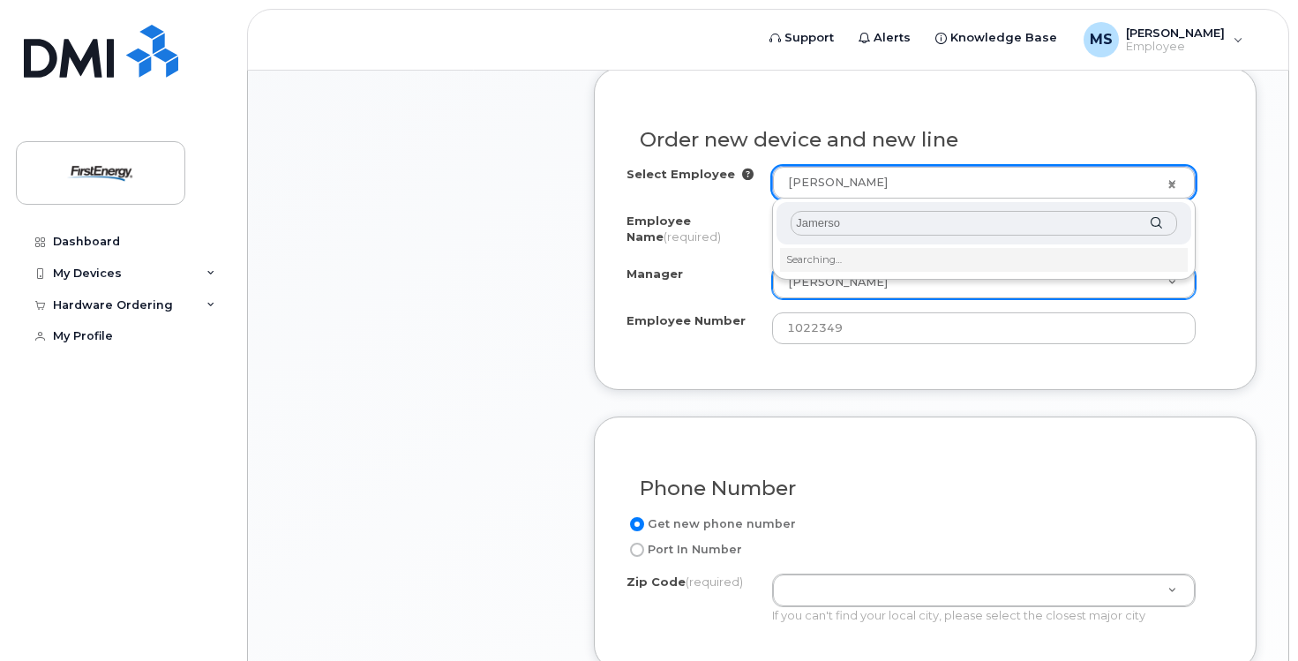
type input "Jamerson"
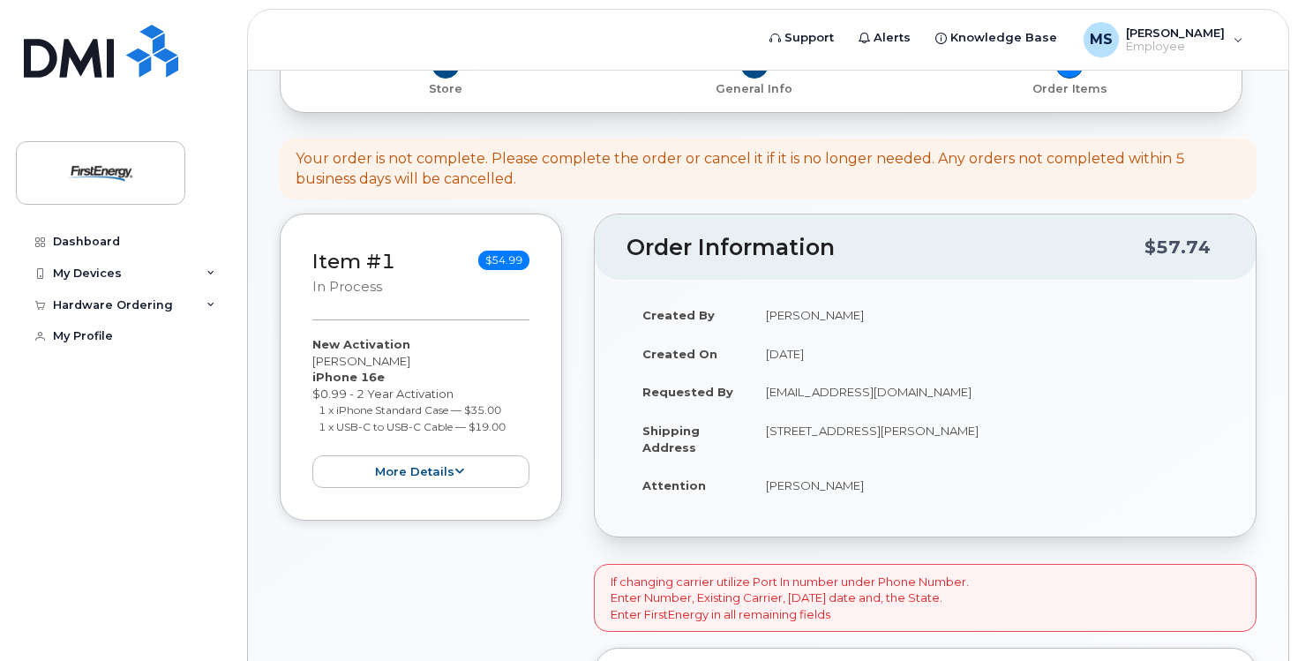
scroll to position [0, 0]
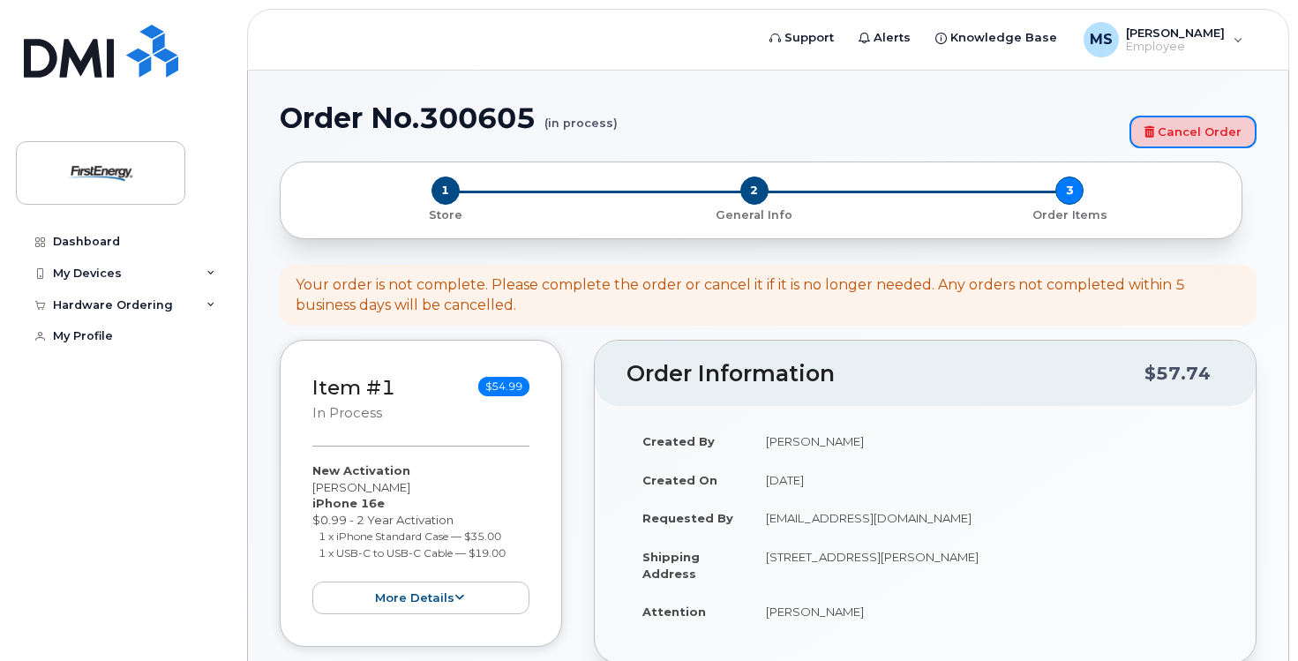
drag, startPoint x: 1210, startPoint y: 140, endPoint x: 856, endPoint y: 123, distance: 354.3
click at [1210, 140] on link "Cancel Order" at bounding box center [1192, 132] width 127 height 33
